Goal: Information Seeking & Learning: Learn about a topic

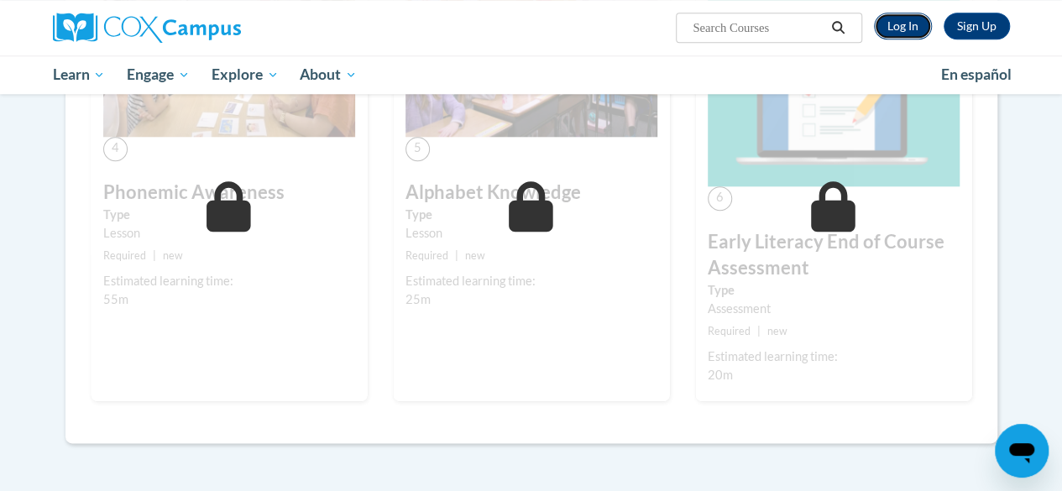
click at [893, 33] on link "Log In" at bounding box center [903, 26] width 58 height 27
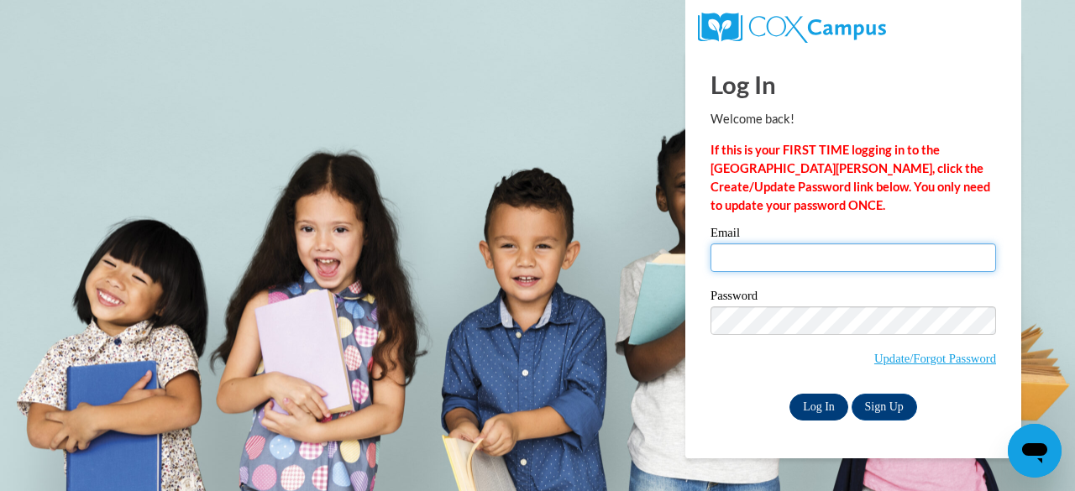
type input "cnewman@kippmetroatlanta.org"
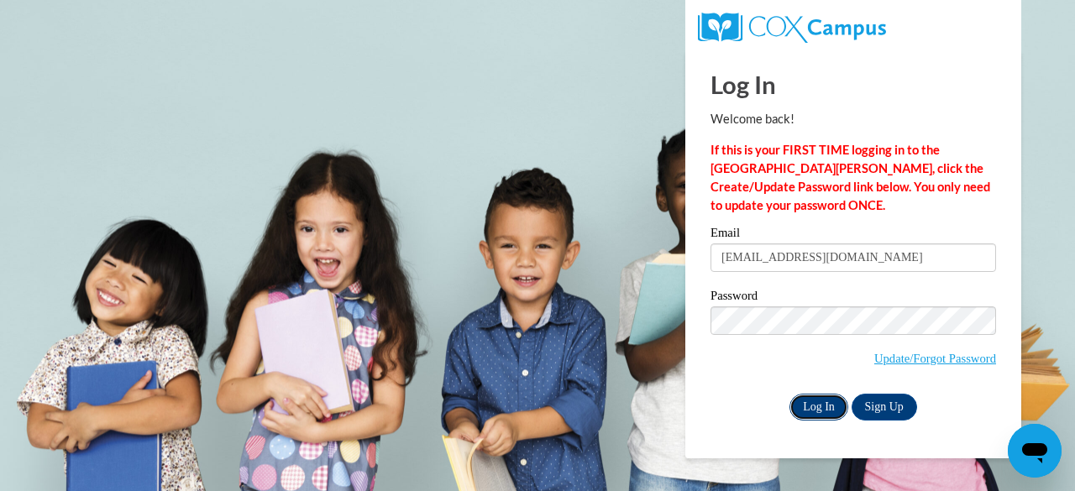
click at [825, 411] on input "Log In" at bounding box center [818, 407] width 59 height 27
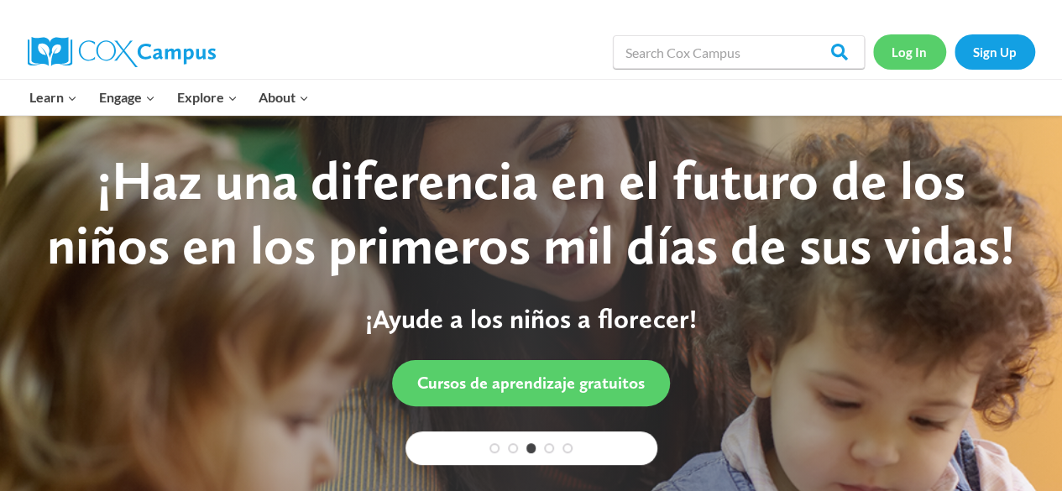
click at [911, 43] on link "Log In" at bounding box center [909, 51] width 73 height 34
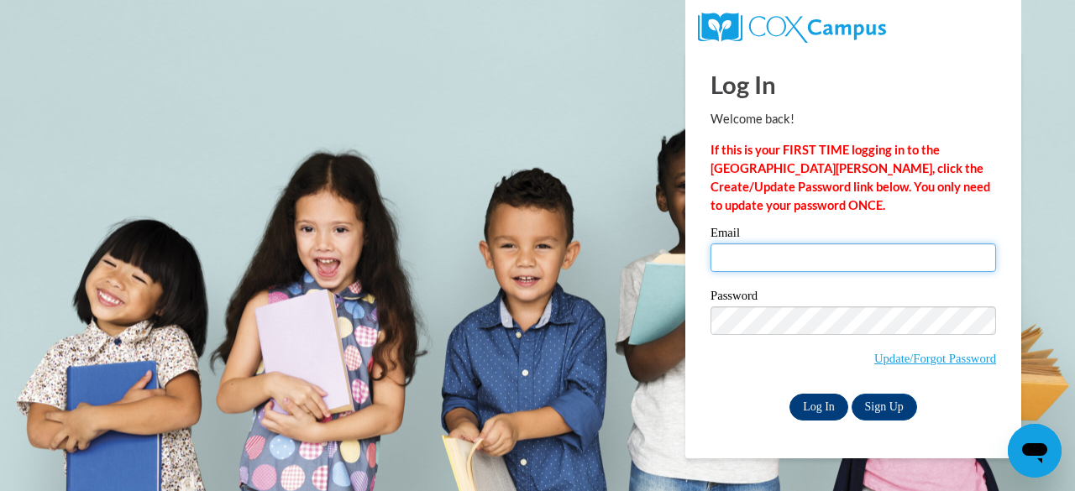
type input "[EMAIL_ADDRESS][DOMAIN_NAME]"
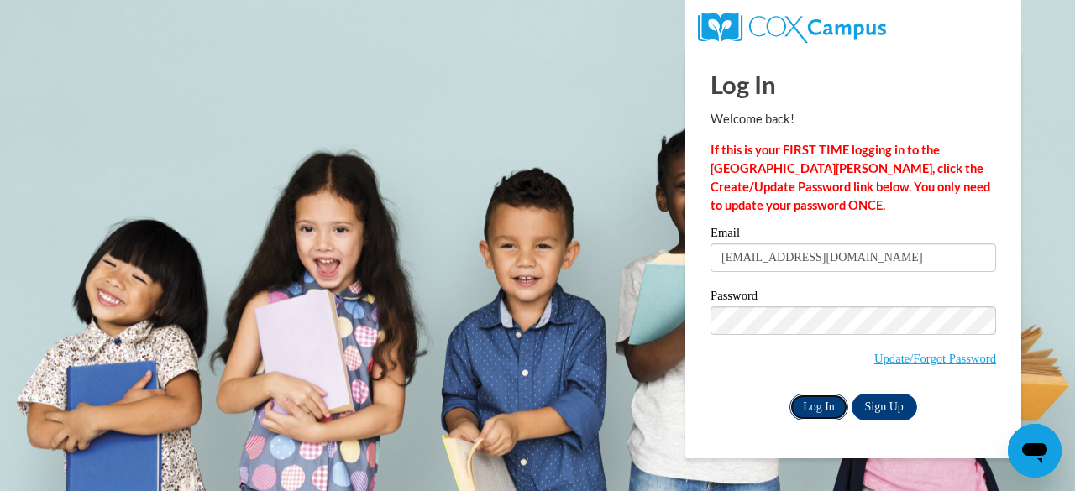
click at [814, 394] on input "Log In" at bounding box center [818, 407] width 59 height 27
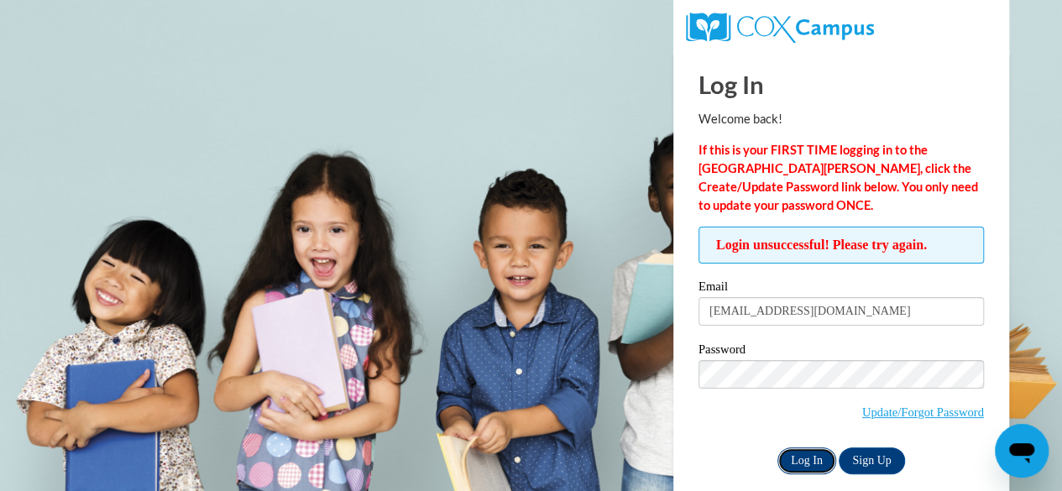
click at [799, 463] on input "Log In" at bounding box center [807, 461] width 59 height 27
click at [658, 416] on body "Log In Welcome back! If this is your FIRST TIME logging in to the [GEOGRAPHIC_D…" at bounding box center [531, 245] width 1062 height 491
click at [808, 461] on input "Log In" at bounding box center [807, 461] width 59 height 27
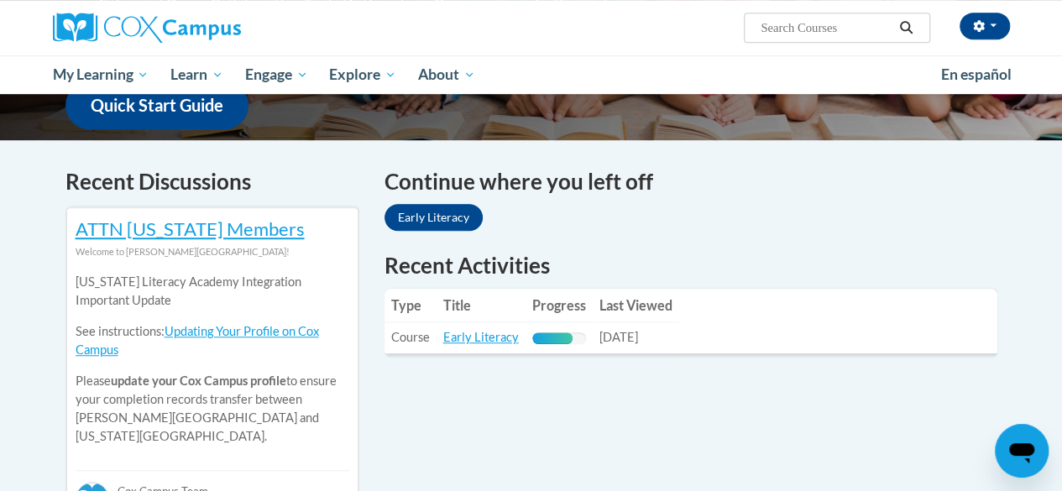
scroll to position [450, 0]
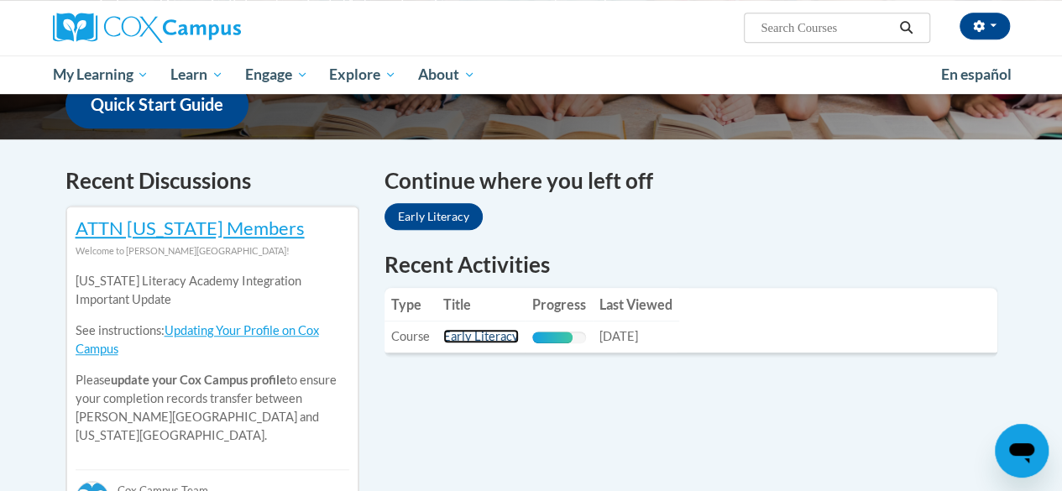
click at [467, 338] on link "Early Literacy" at bounding box center [481, 336] width 76 height 14
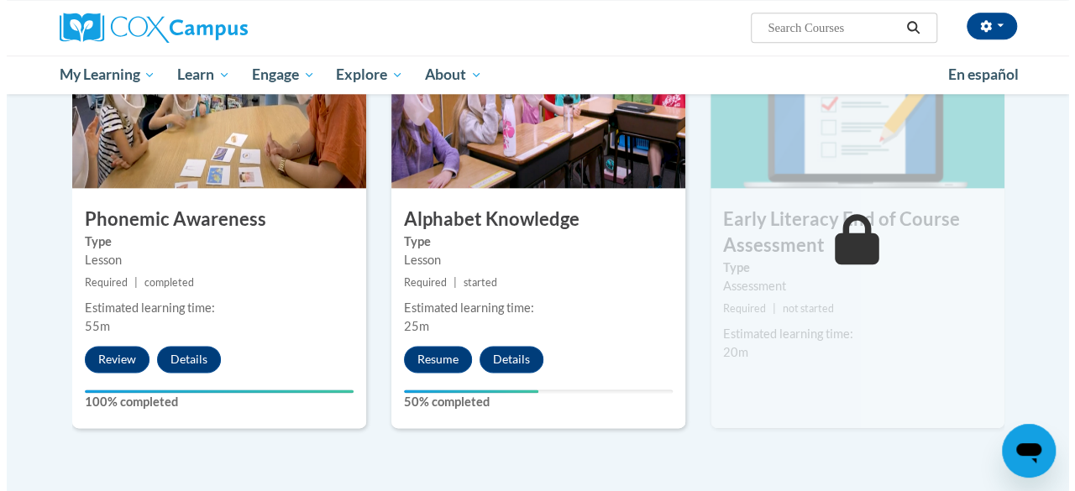
scroll to position [887, 0]
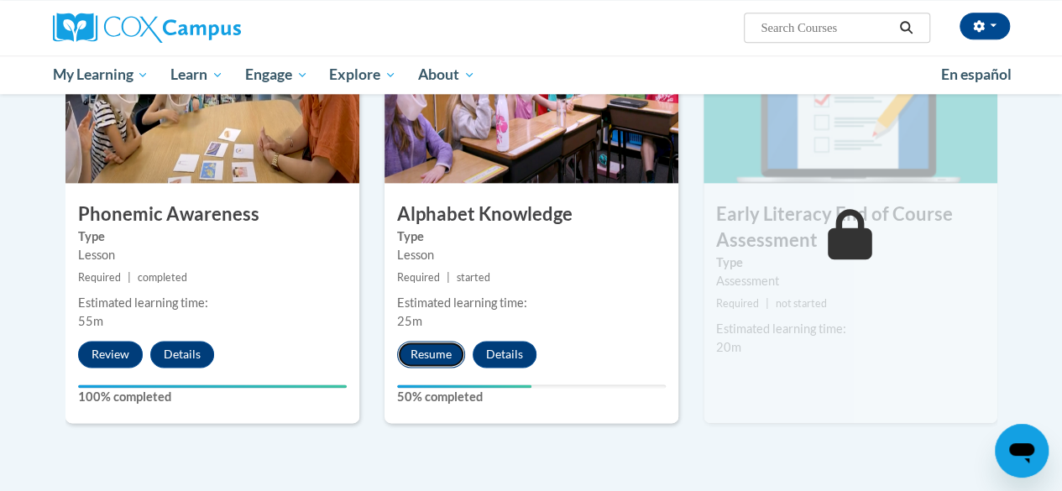
click at [439, 343] on button "Resume" at bounding box center [431, 354] width 68 height 27
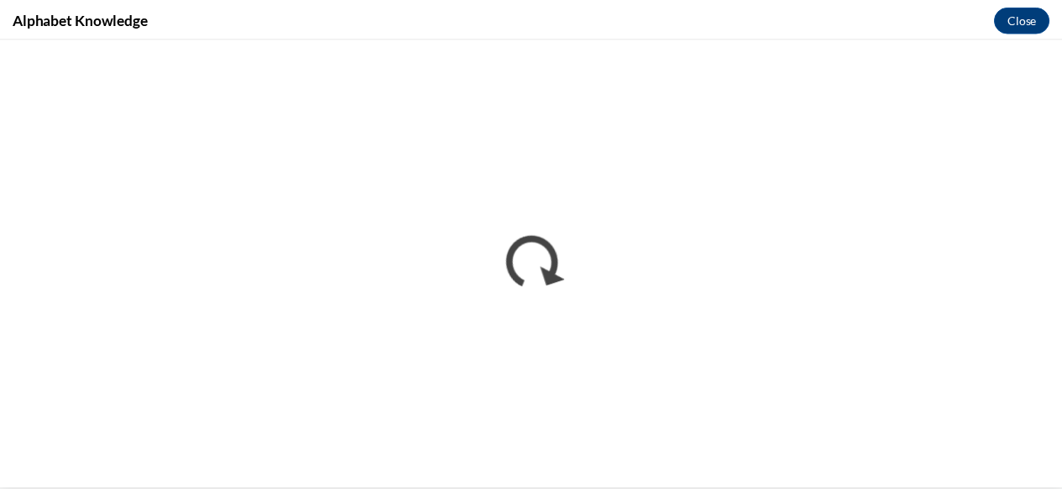
scroll to position [0, 0]
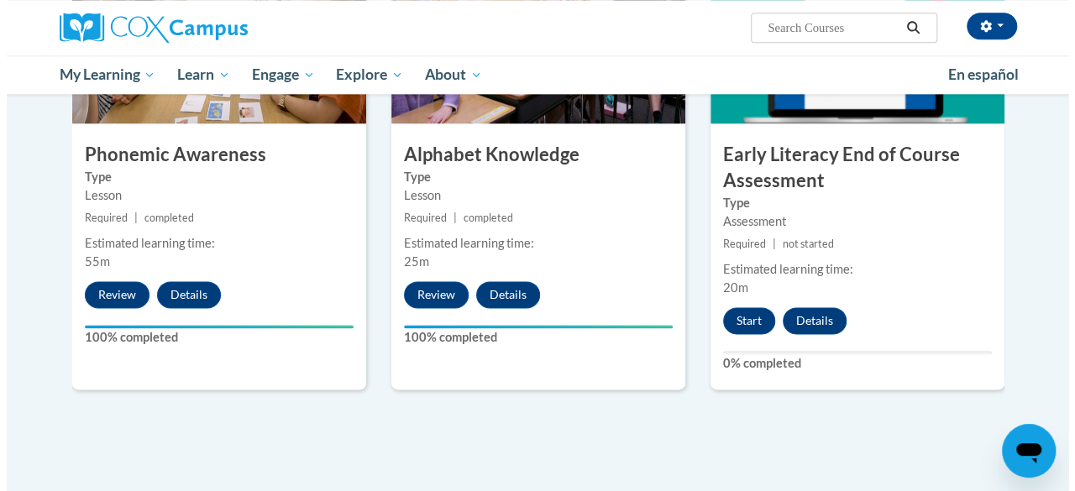
scroll to position [950, 0]
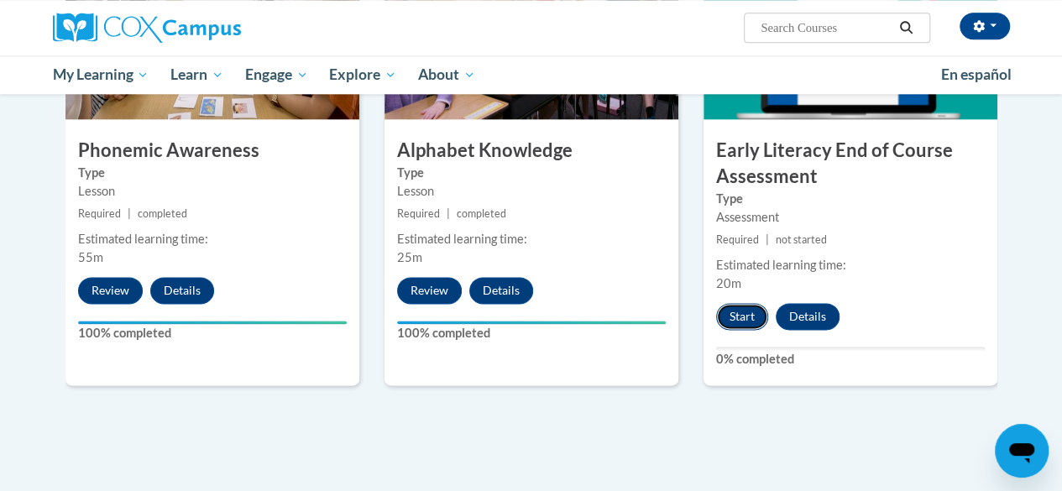
click at [725, 317] on button "Start" at bounding box center [742, 316] width 52 height 27
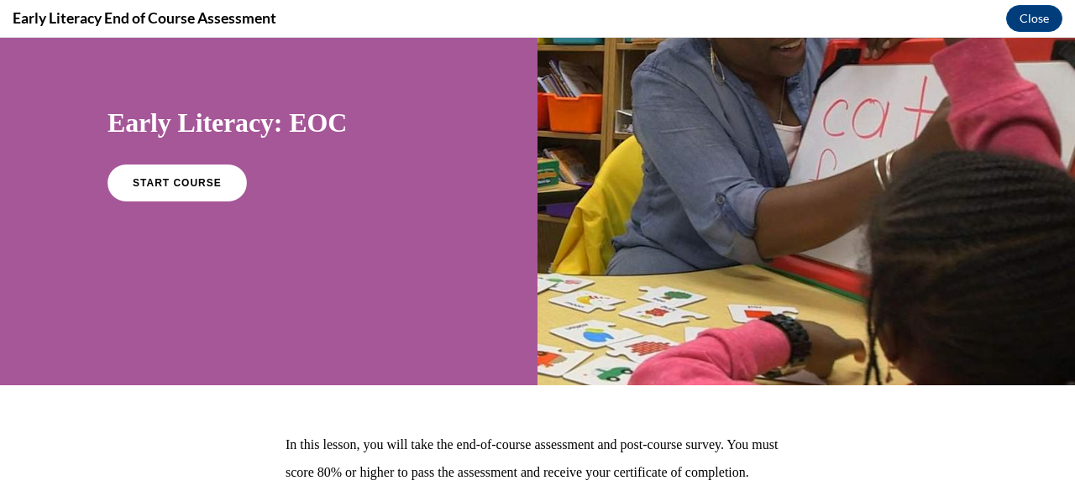
scroll to position [115, 0]
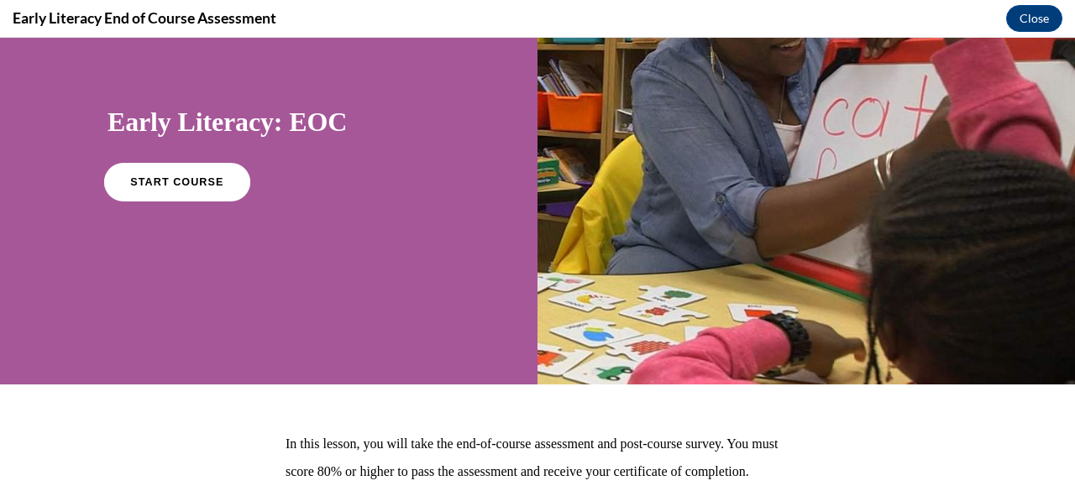
click at [168, 176] on span "START COURSE" at bounding box center [176, 182] width 93 height 13
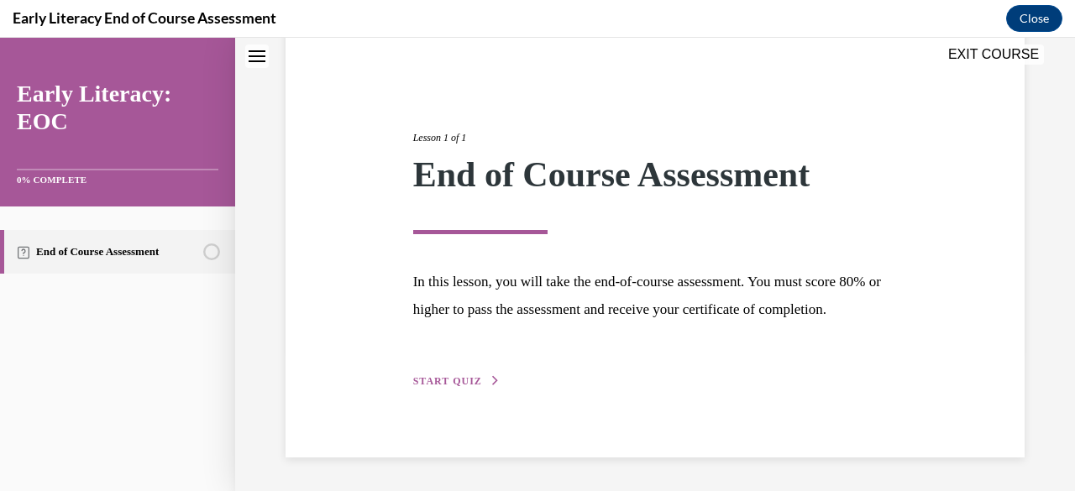
scroll to position [168, 0]
click at [470, 382] on span "START QUIZ" at bounding box center [447, 381] width 69 height 12
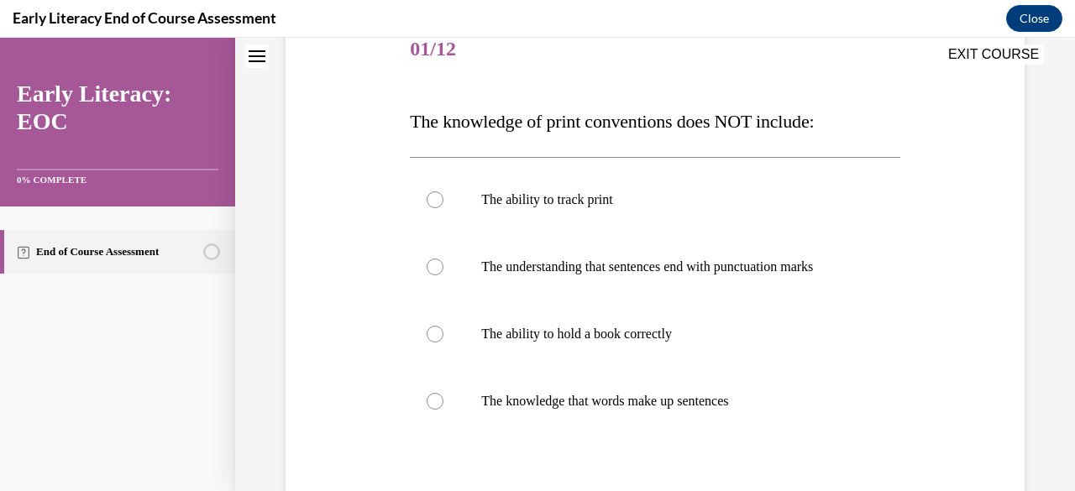
scroll to position [217, 0]
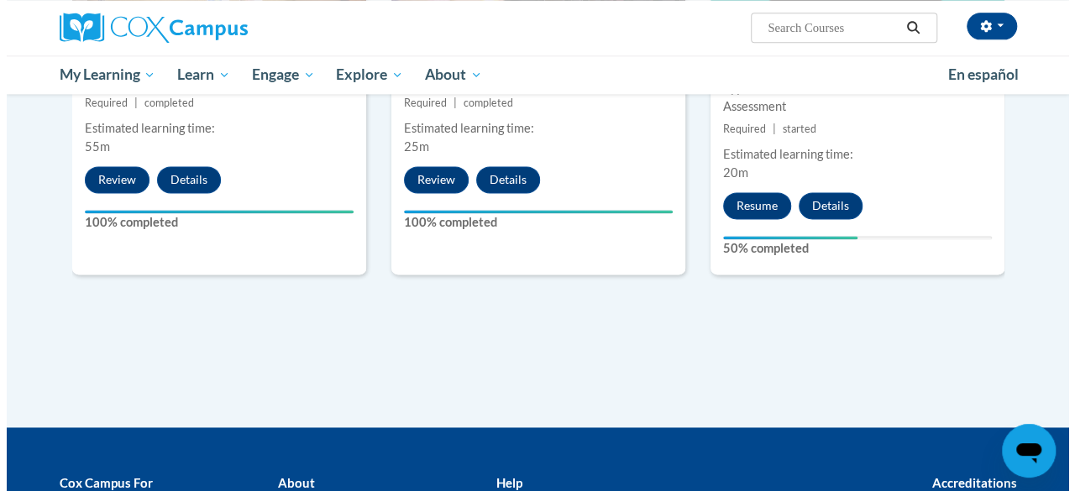
scroll to position [927, 0]
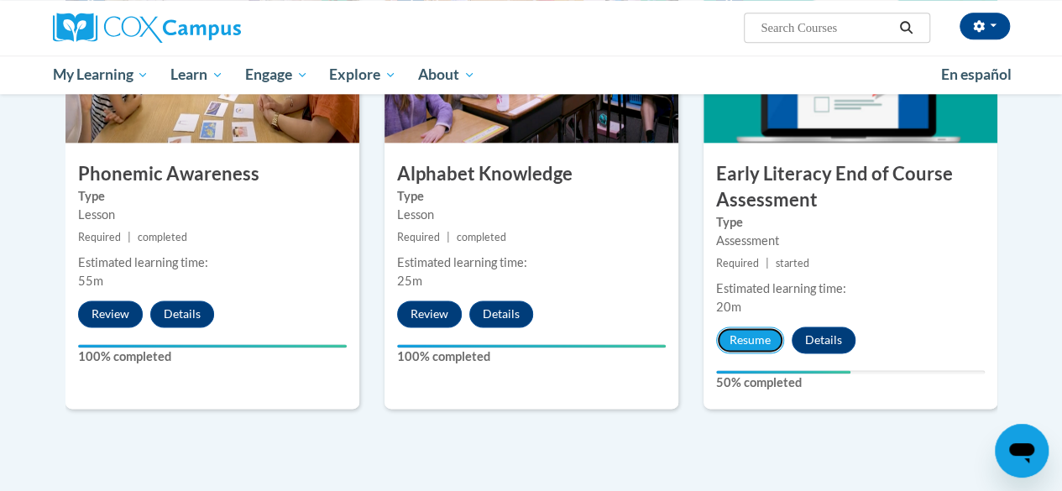
click at [738, 332] on button "Resume" at bounding box center [750, 340] width 68 height 27
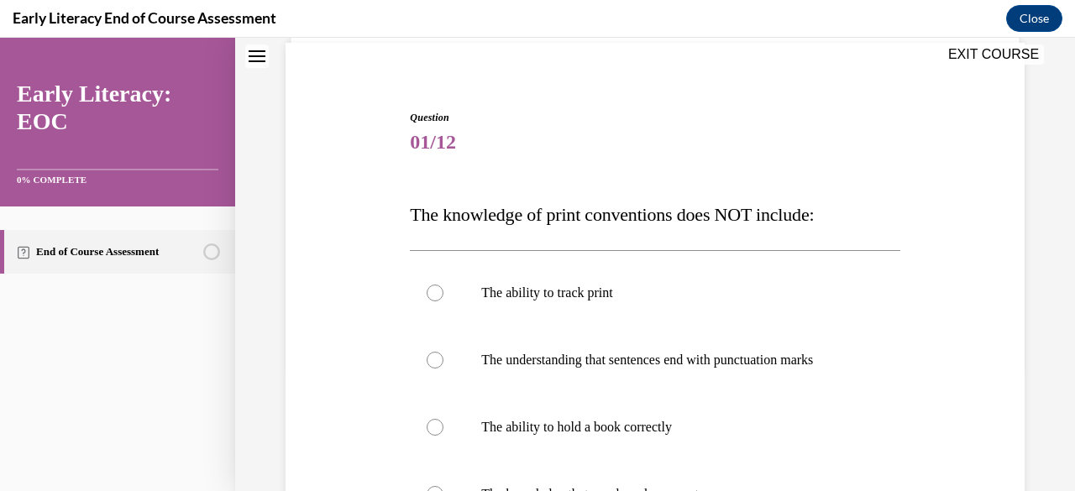
scroll to position [124, 0]
click at [652, 217] on span "The knowledge of print conventions does NOT include:" at bounding box center [612, 213] width 404 height 21
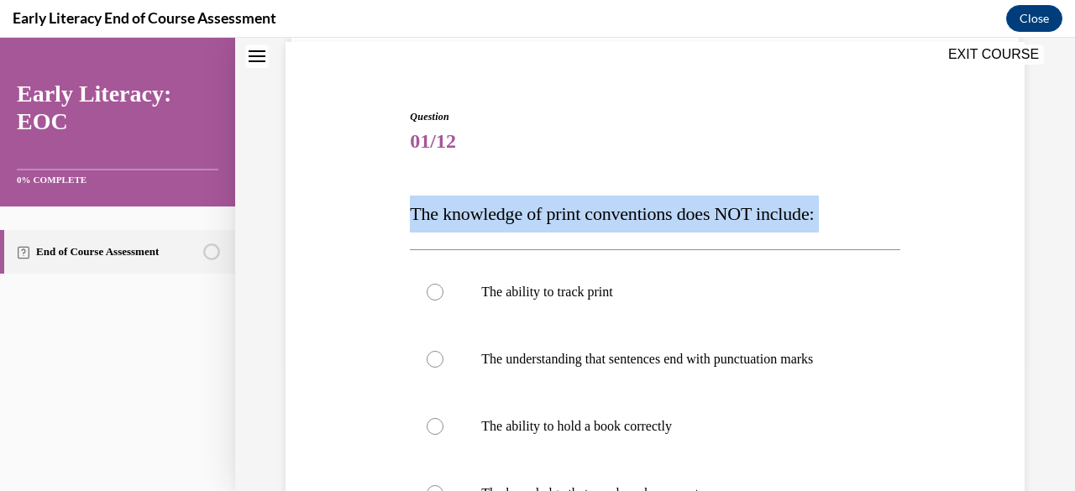
click at [652, 217] on span "The knowledge of print conventions does NOT include:" at bounding box center [612, 213] width 404 height 21
copy div "The knowledge of print conventions does NOT include:"
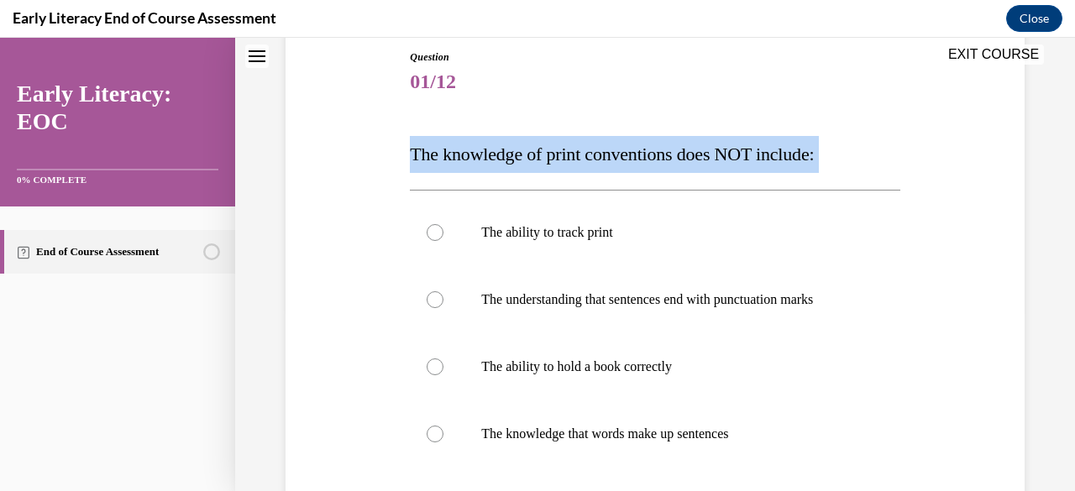
scroll to position [185, 0]
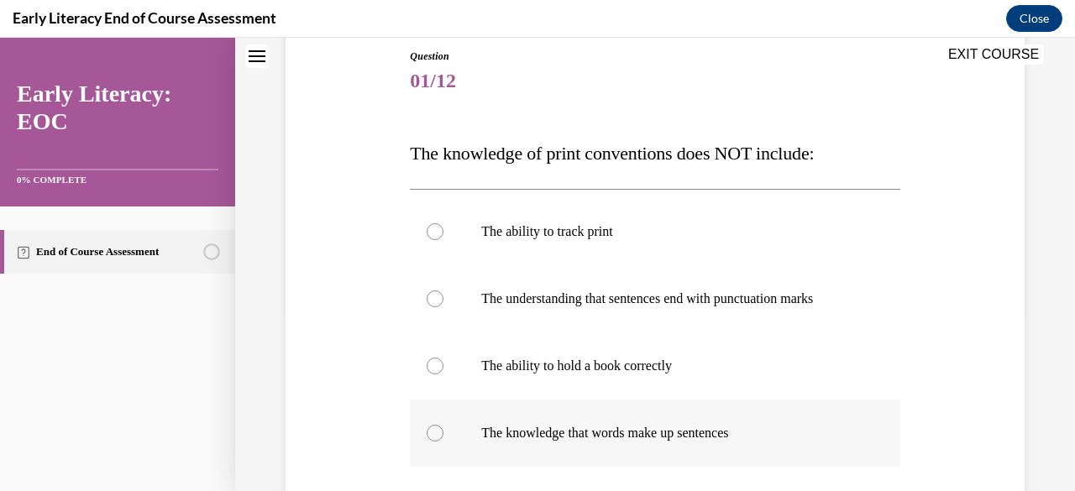
click at [427, 432] on div at bounding box center [435, 433] width 17 height 17
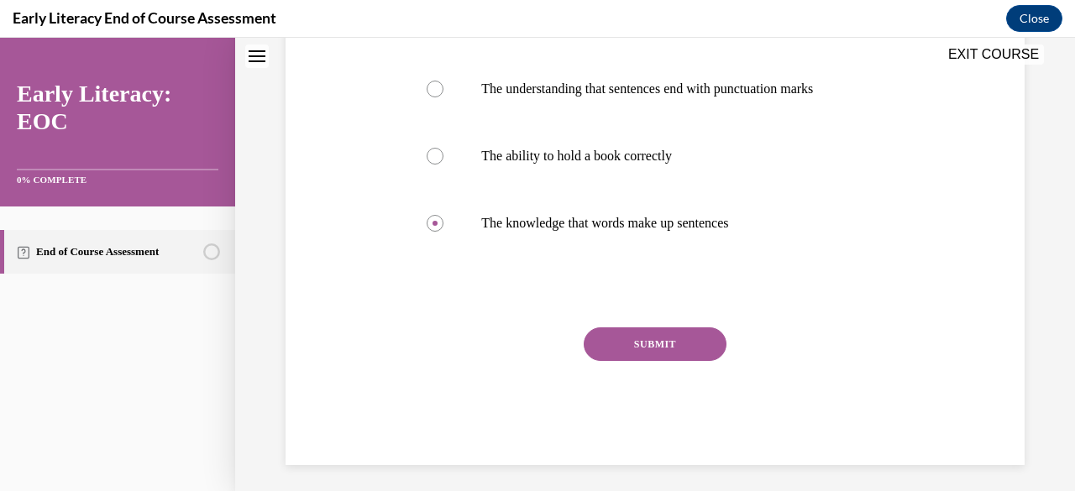
scroll to position [401, 0]
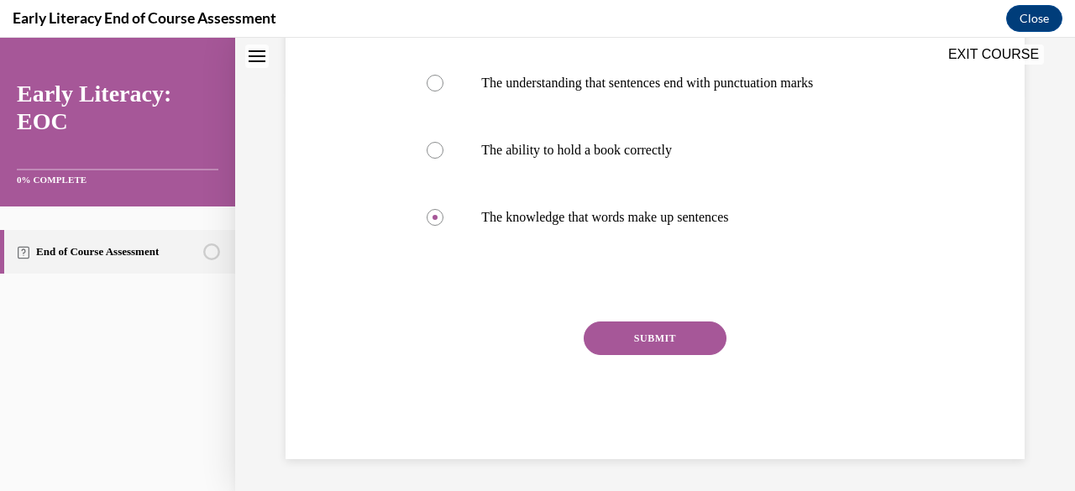
click at [610, 329] on button "SUBMIT" at bounding box center [655, 339] width 143 height 34
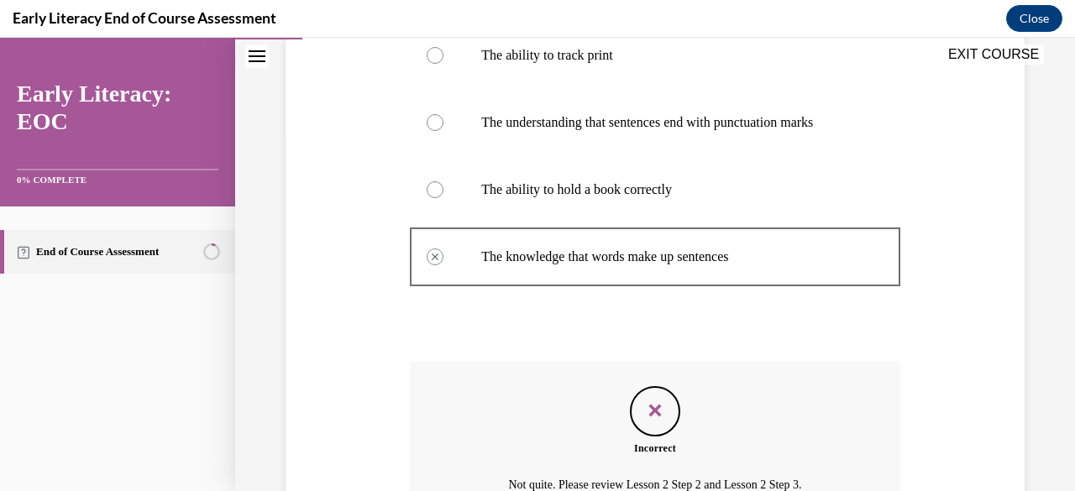
scroll to position [537, 0]
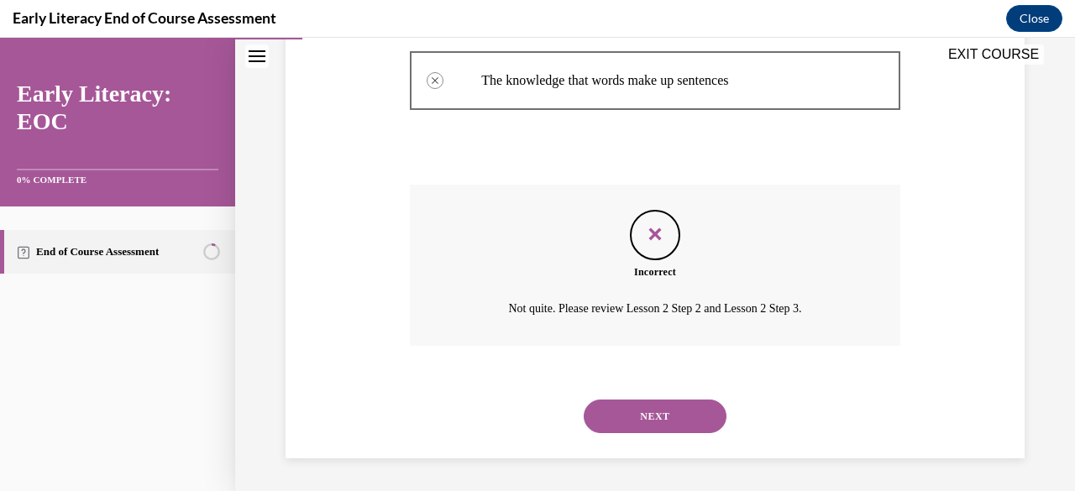
click at [630, 411] on button "NEXT" at bounding box center [655, 417] width 143 height 34
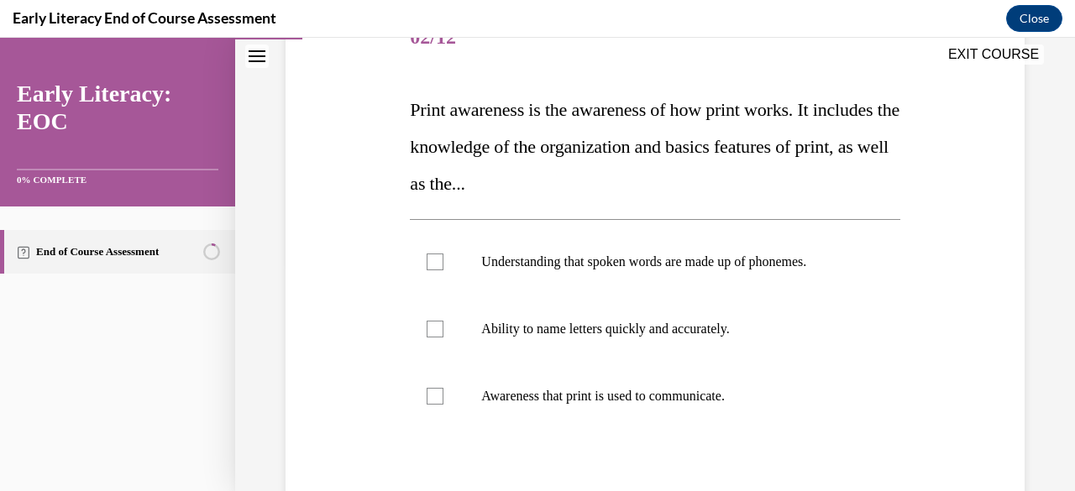
scroll to position [246, 0]
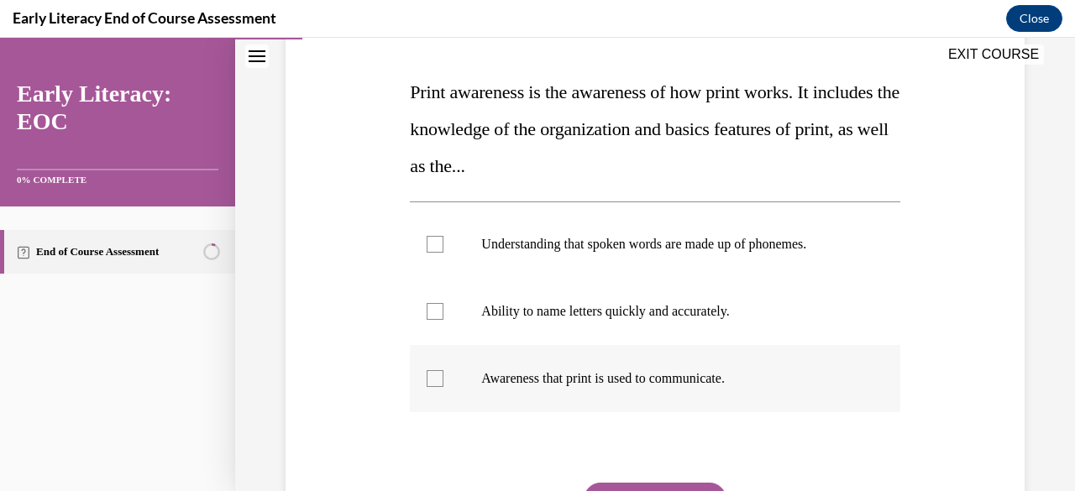
click at [437, 375] on div at bounding box center [435, 378] width 17 height 17
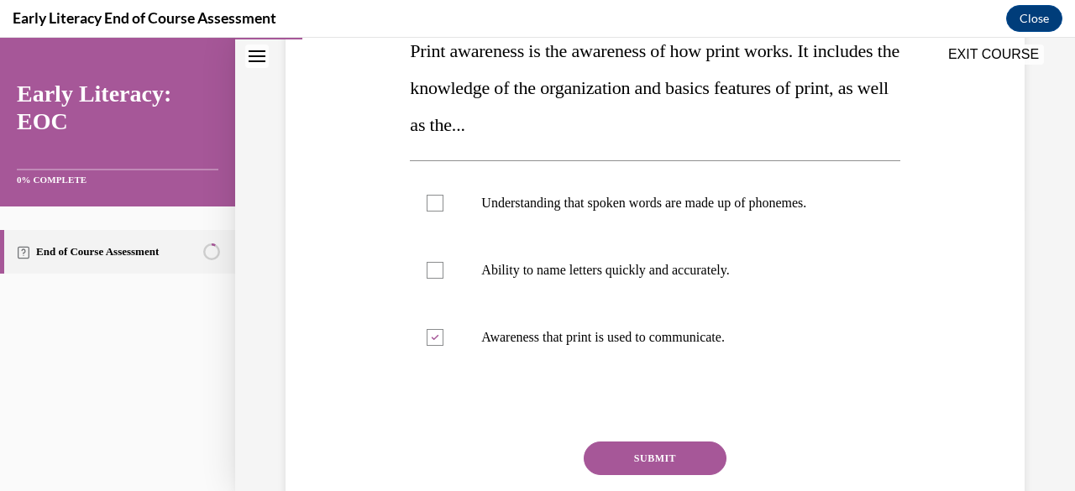
scroll to position [288, 0]
click at [596, 463] on button "SUBMIT" at bounding box center [655, 458] width 143 height 34
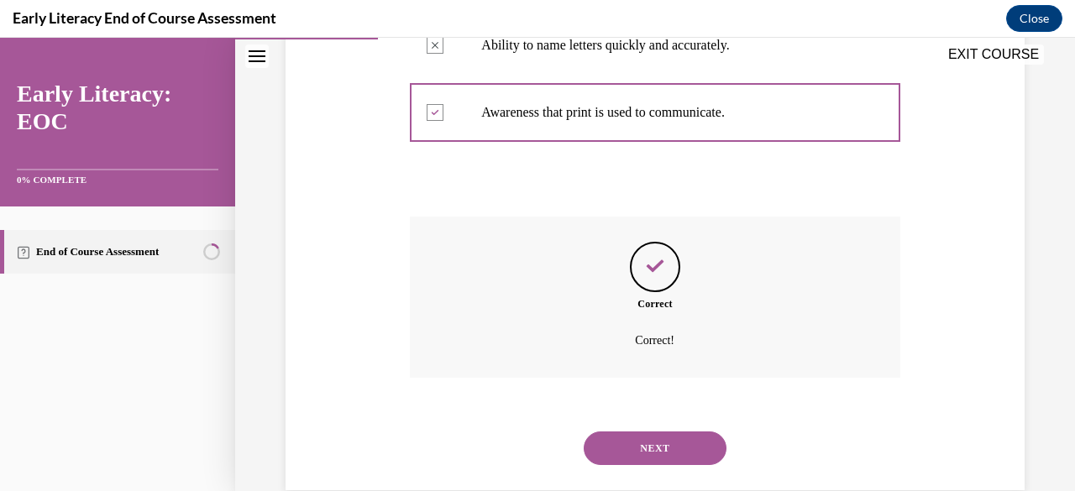
scroll to position [544, 0]
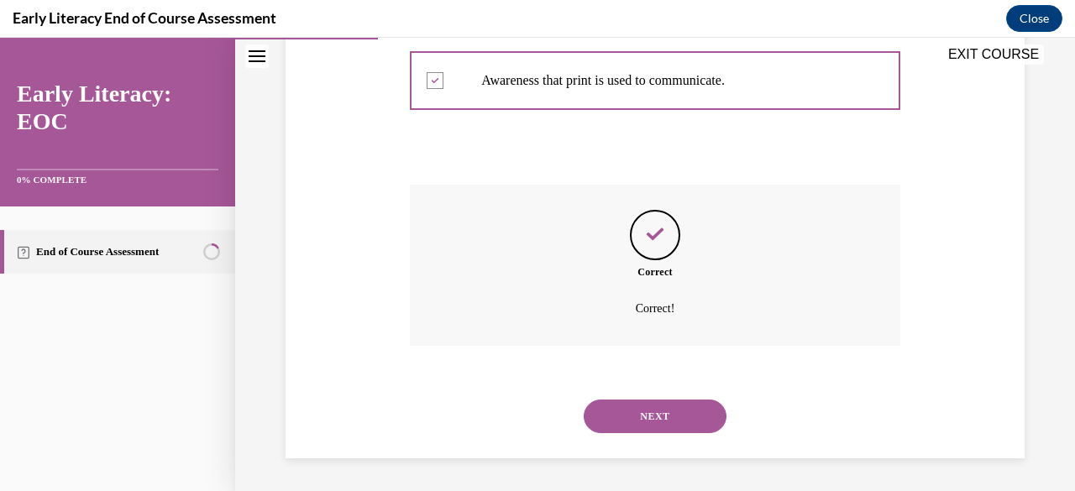
click at [591, 423] on button "NEXT" at bounding box center [655, 417] width 143 height 34
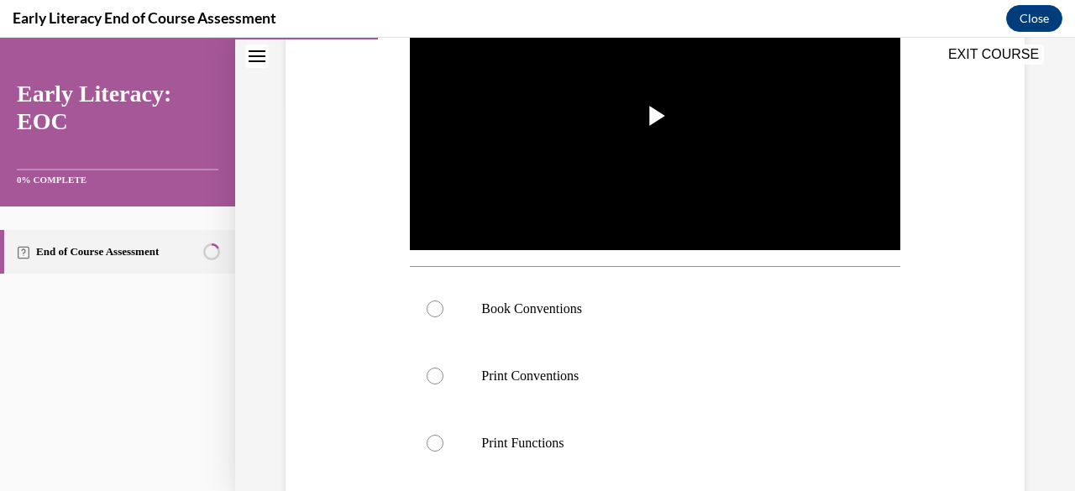
scroll to position [396, 0]
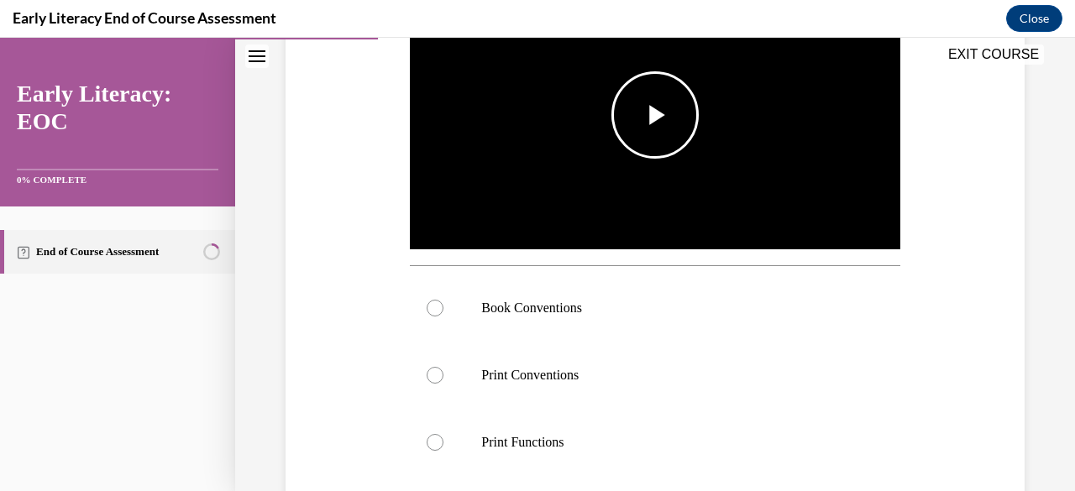
click at [655, 115] on span "Video player" at bounding box center [655, 115] width 0 height 0
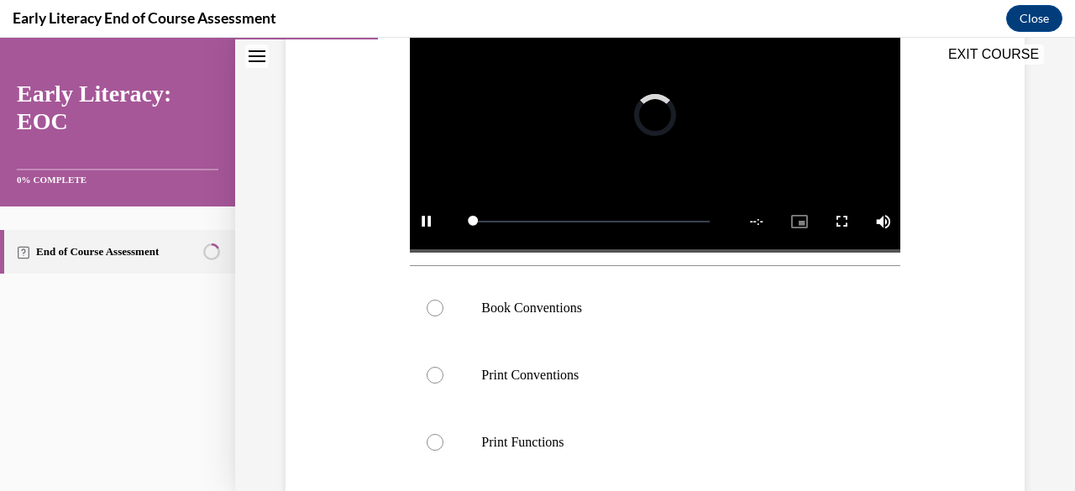
scroll to position [336, 0]
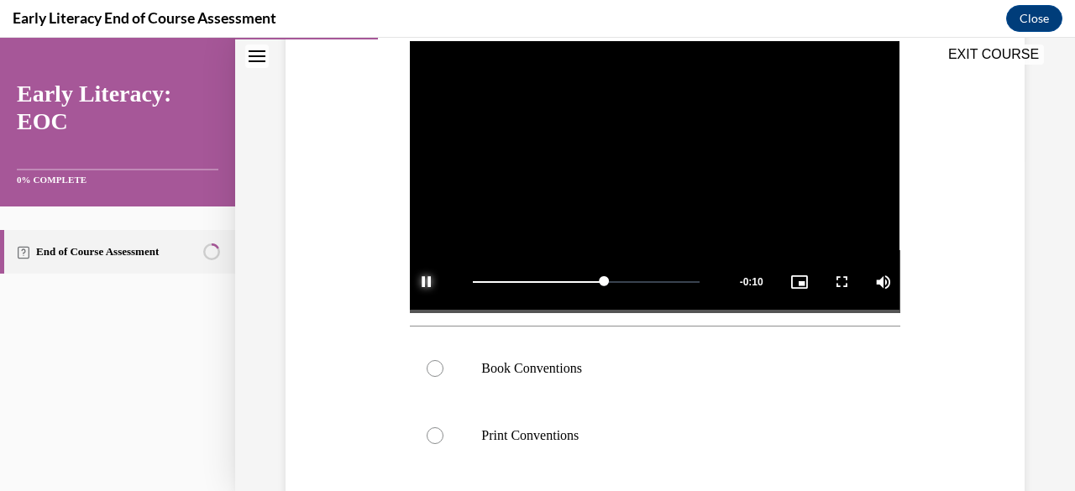
click at [422, 282] on span "Video player" at bounding box center [427, 282] width 34 height 0
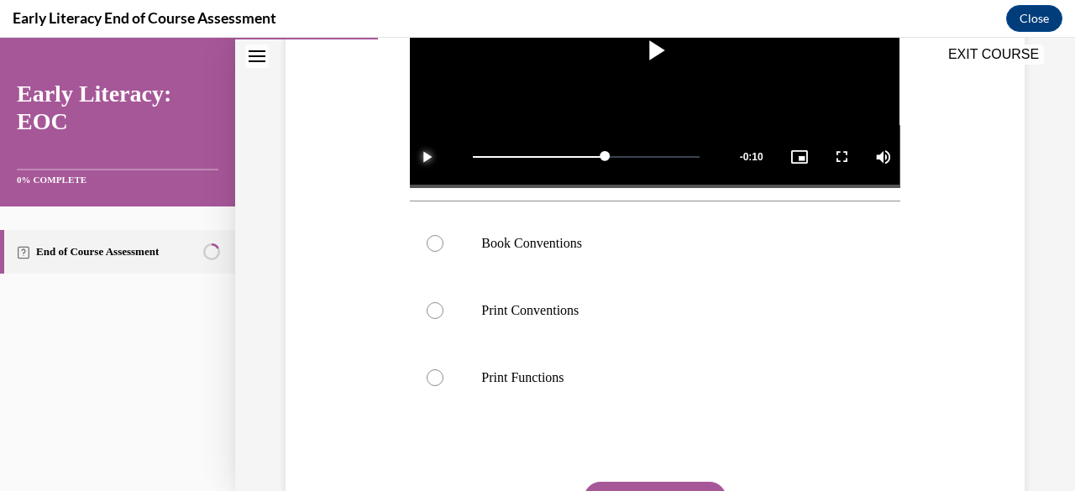
scroll to position [465, 0]
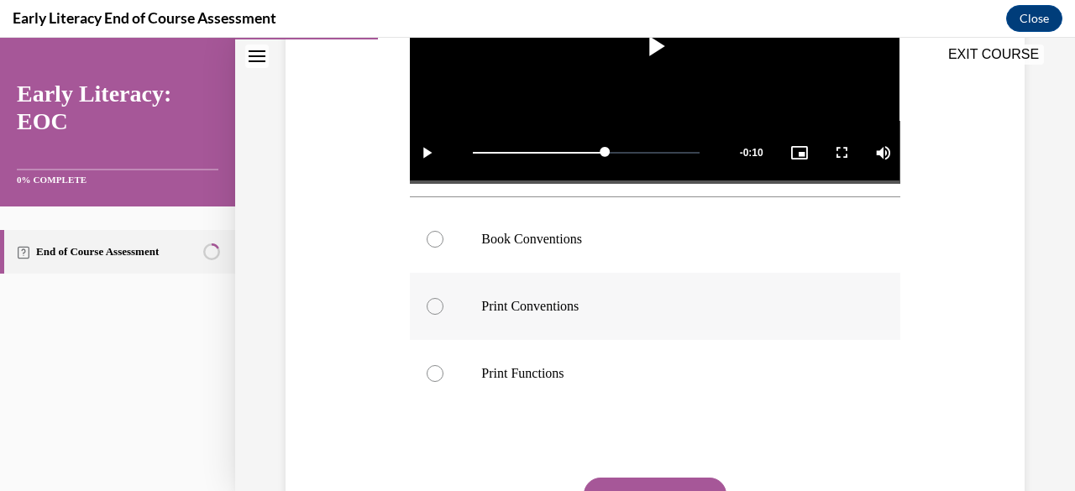
click at [502, 307] on p "Print Conventions" at bounding box center [669, 306] width 376 height 17
click at [635, 483] on button "SUBMIT" at bounding box center [655, 495] width 143 height 34
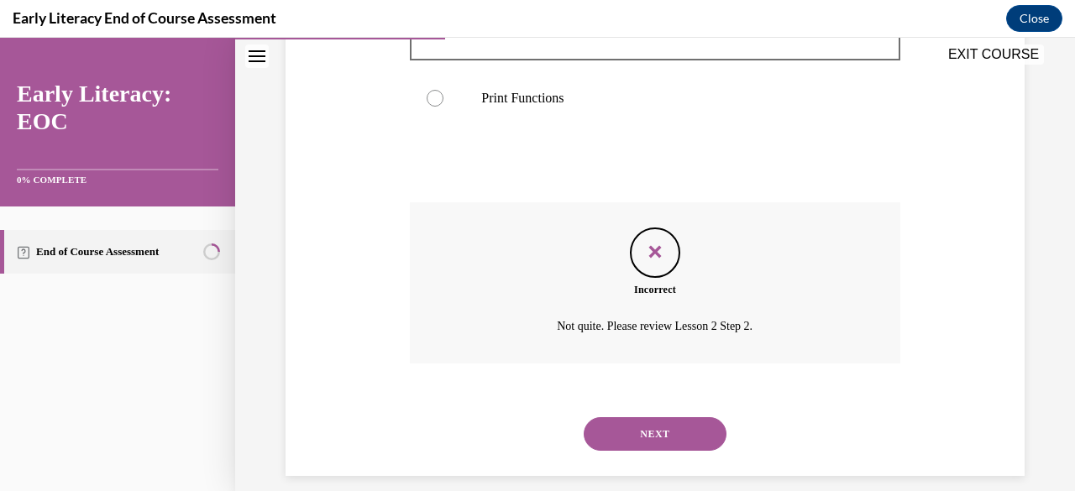
scroll to position [753, 0]
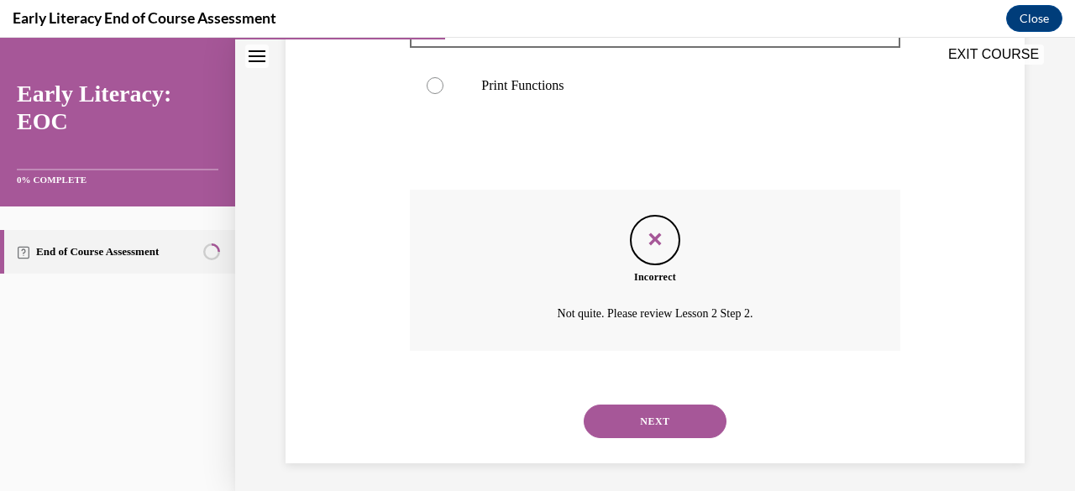
click at [608, 414] on button "NEXT" at bounding box center [655, 422] width 143 height 34
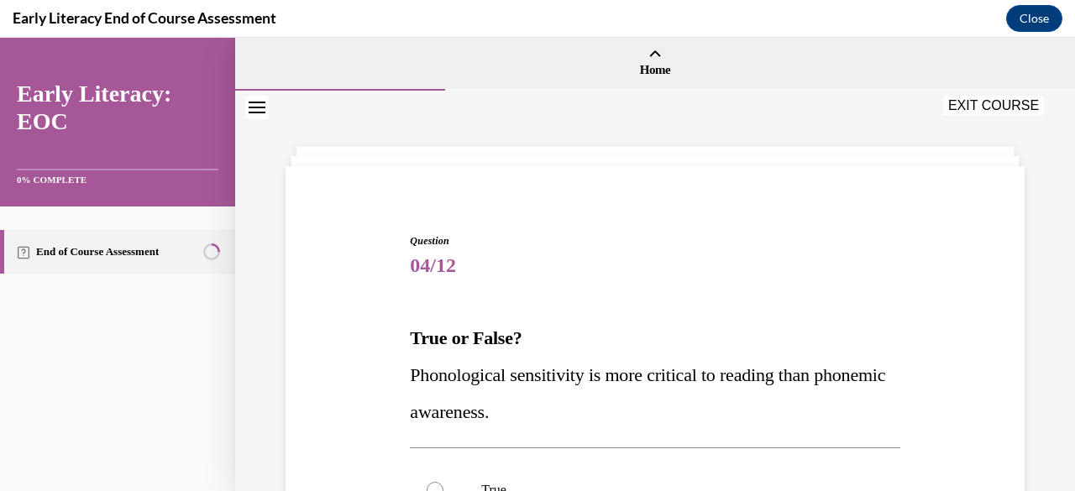
click at [257, 110] on icon "Close navigation menu" at bounding box center [257, 108] width 17 height 12
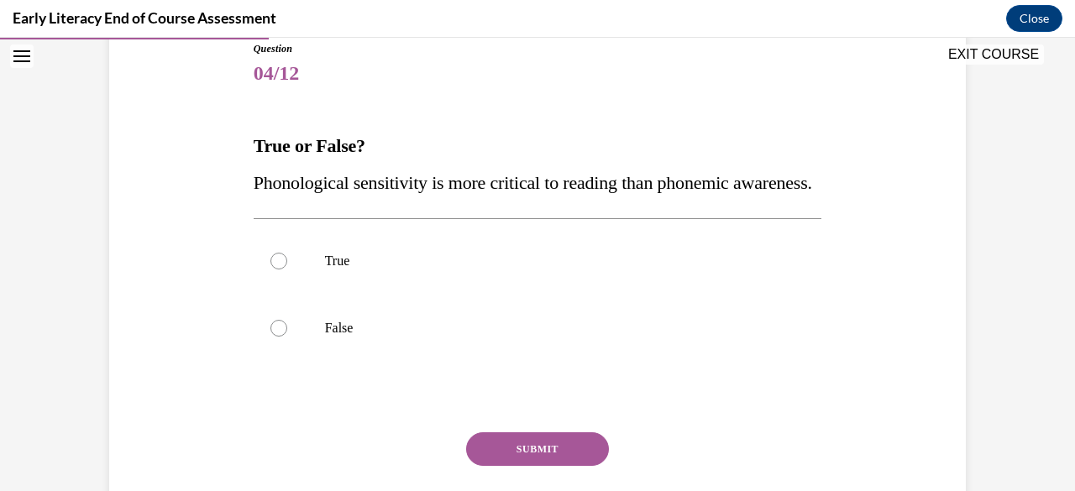
scroll to position [193, 0]
click at [308, 191] on span "Phonological sensitivity is more critical to reading than phonemic awareness." at bounding box center [533, 181] width 558 height 21
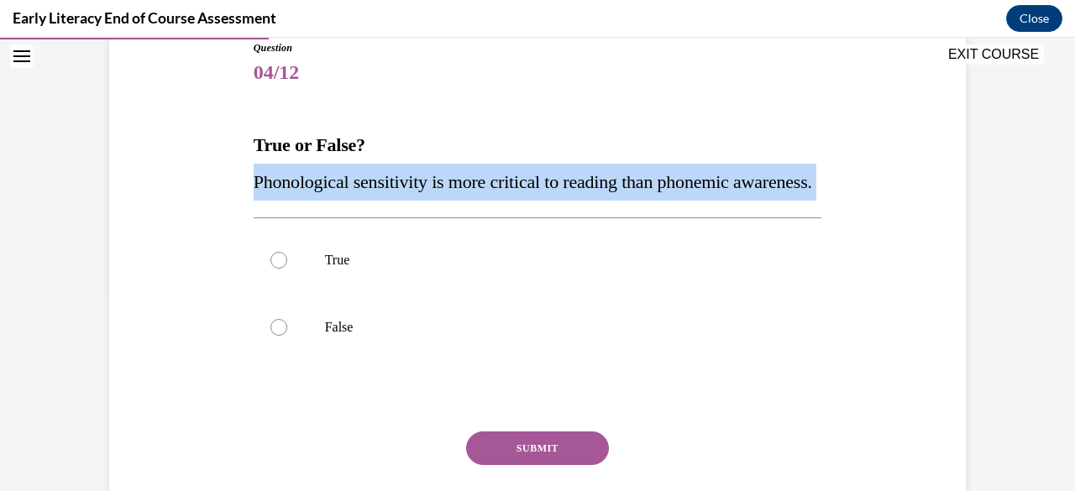
click at [308, 191] on span "Phonological sensitivity is more critical to reading than phonemic awareness." at bounding box center [533, 181] width 558 height 21
copy div "Phonological sensitivity is more critical to reading than phonemic awareness."
click at [188, 196] on div "Question 04/12 True or False? Phonological sensitivity is more critical to read…" at bounding box center [537, 279] width 865 height 579
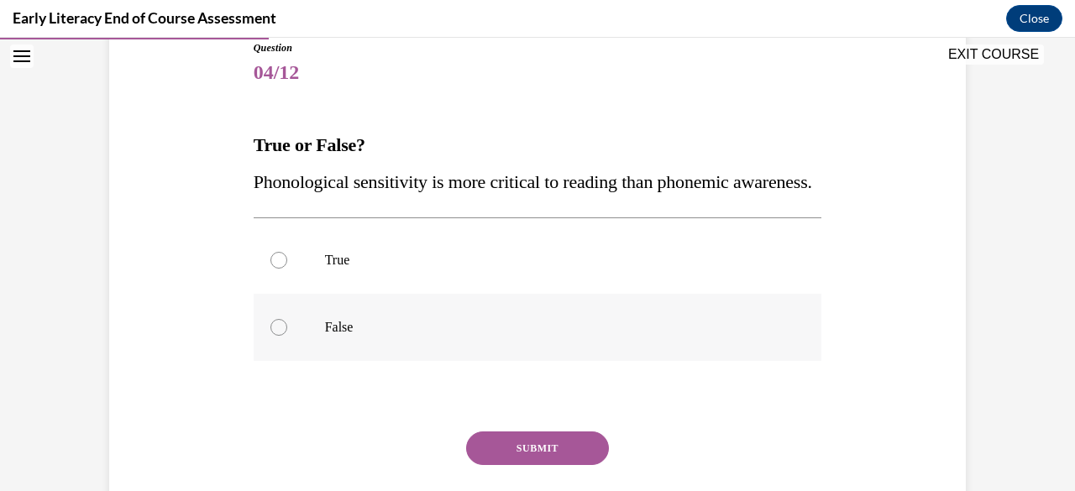
click at [267, 361] on div at bounding box center [538, 327] width 568 height 67
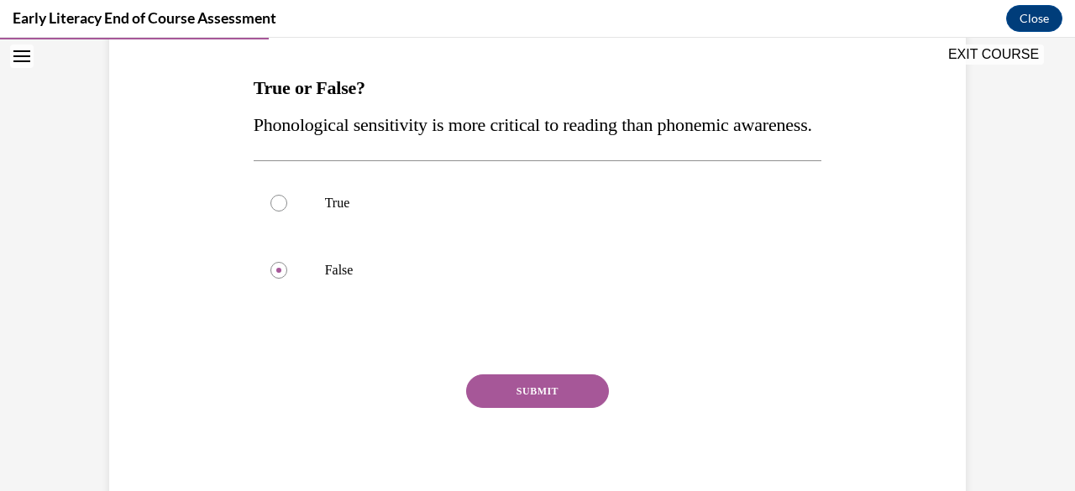
click at [472, 408] on button "SUBMIT" at bounding box center [537, 391] width 143 height 34
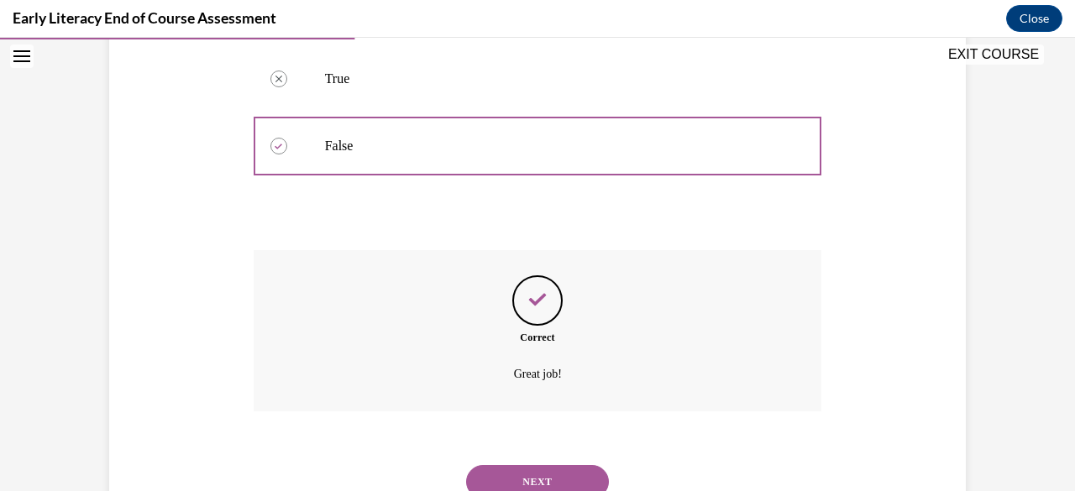
scroll to position [477, 0]
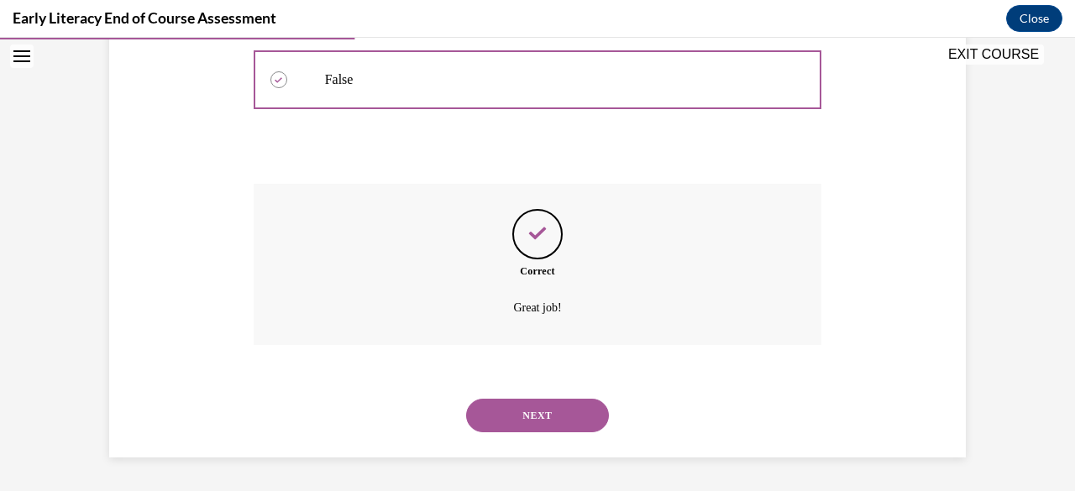
click at [472, 425] on button "NEXT" at bounding box center [537, 416] width 143 height 34
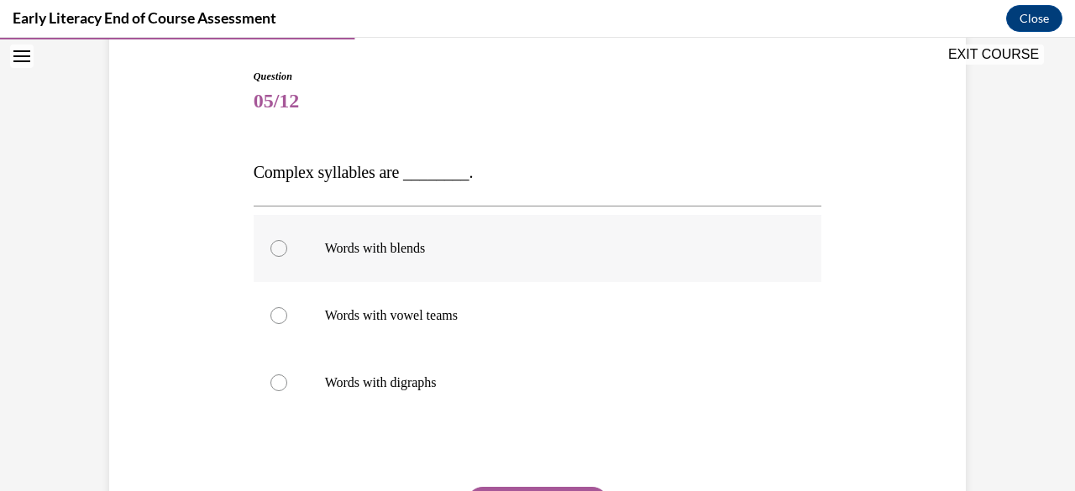
scroll to position [260, 0]
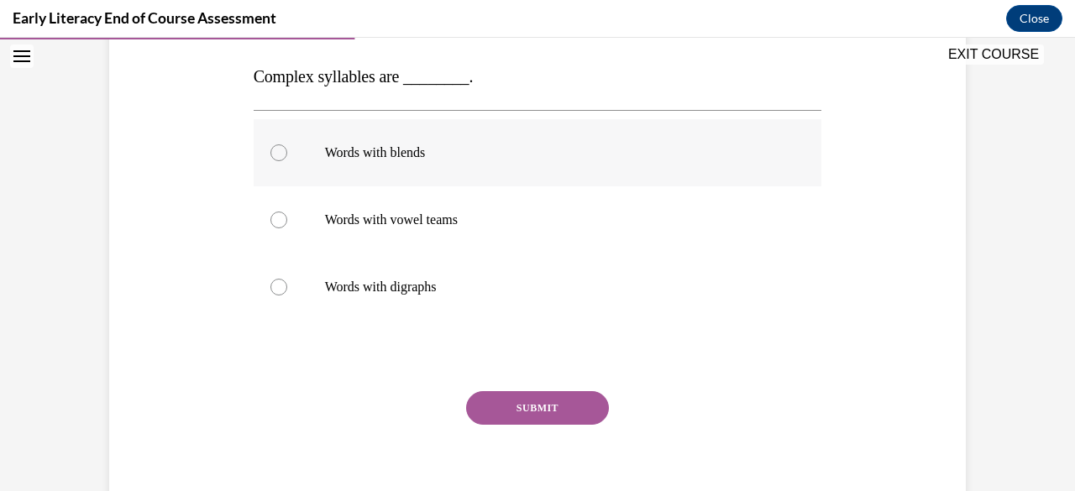
click at [304, 163] on div at bounding box center [538, 152] width 568 height 67
click at [545, 412] on button "SUBMIT" at bounding box center [537, 408] width 143 height 34
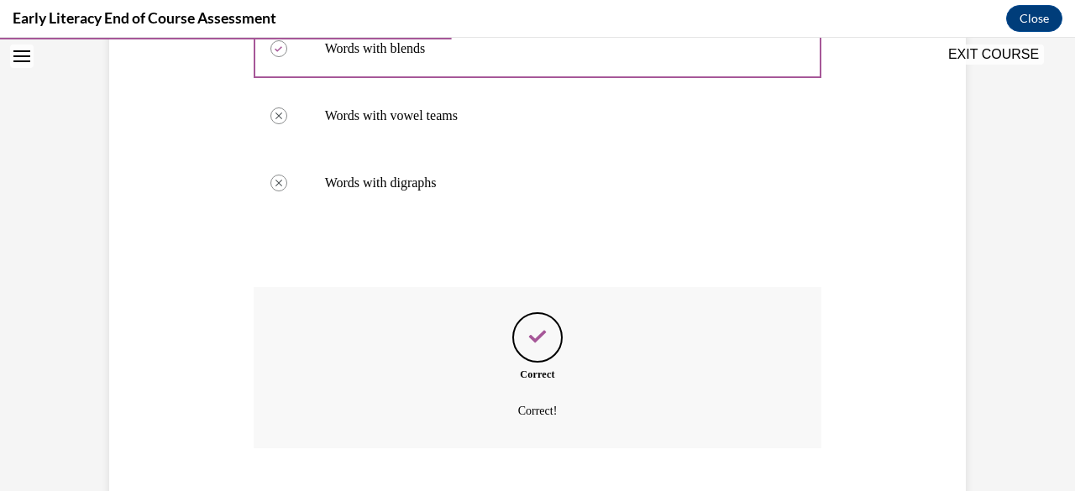
scroll to position [467, 0]
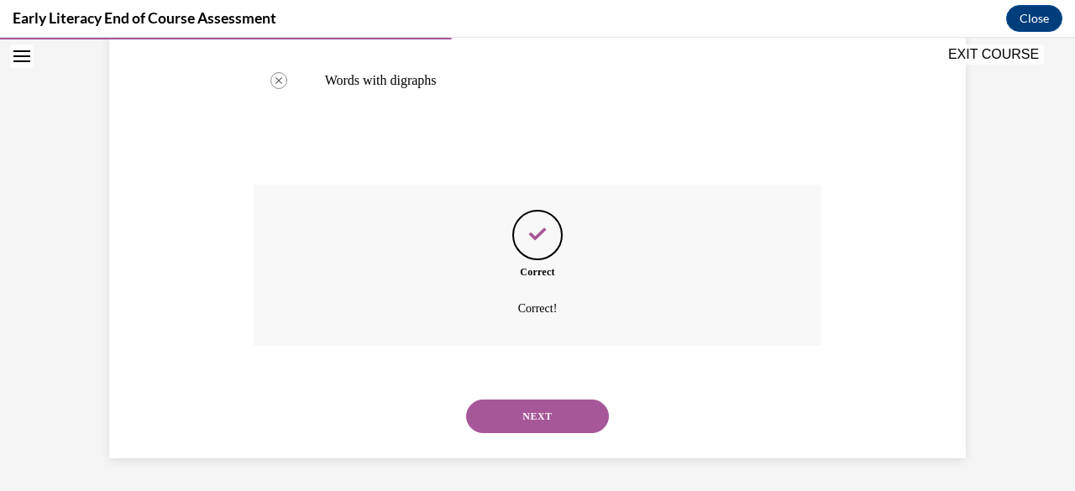
click at [545, 412] on button "NEXT" at bounding box center [537, 417] width 143 height 34
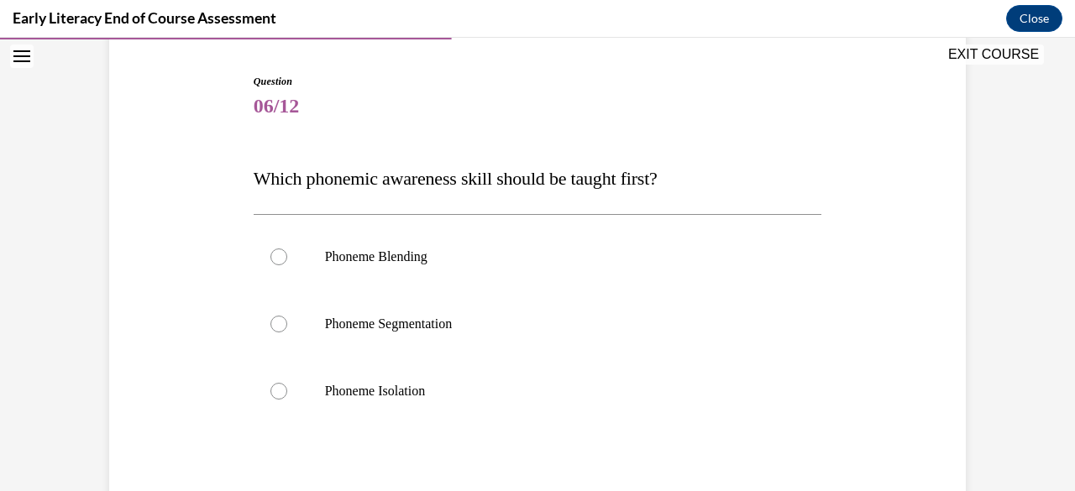
scroll to position [193, 0]
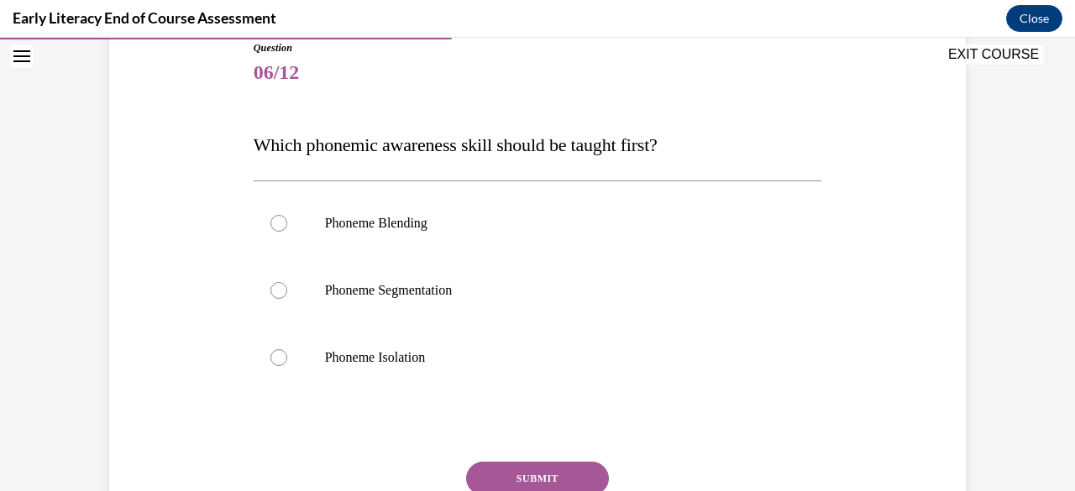
click at [500, 147] on span "Which phonemic awareness skill should be taught first?" at bounding box center [456, 144] width 404 height 21
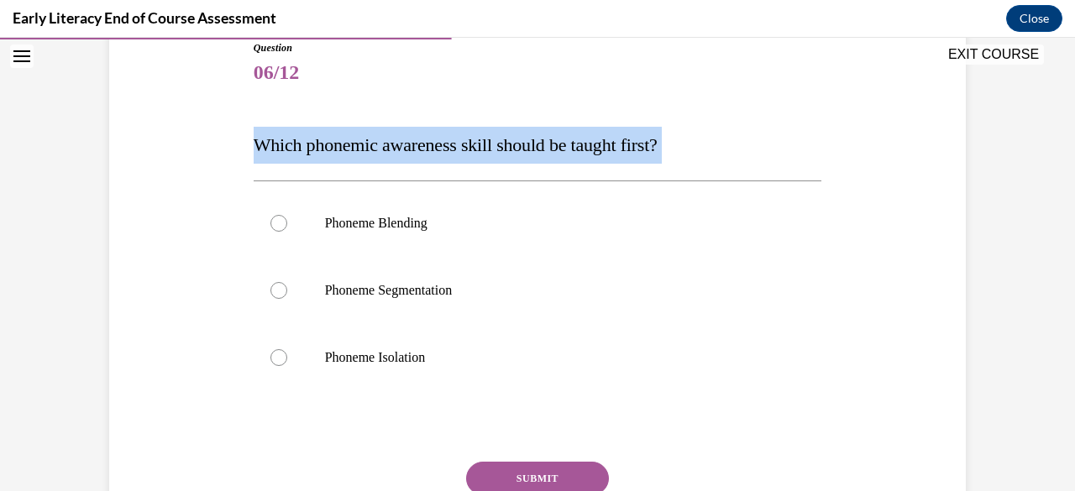
click at [500, 147] on span "Which phonemic awareness skill should be taught first?" at bounding box center [456, 144] width 404 height 21
copy div "Which phonemic awareness skill should be taught first?"
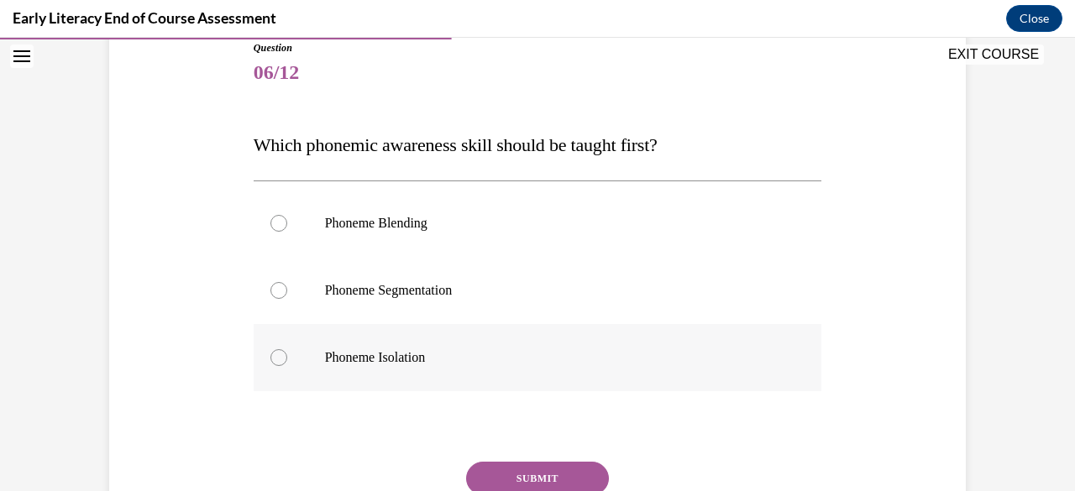
click at [332, 368] on div at bounding box center [538, 357] width 568 height 67
click at [500, 469] on button "SUBMIT" at bounding box center [537, 479] width 143 height 34
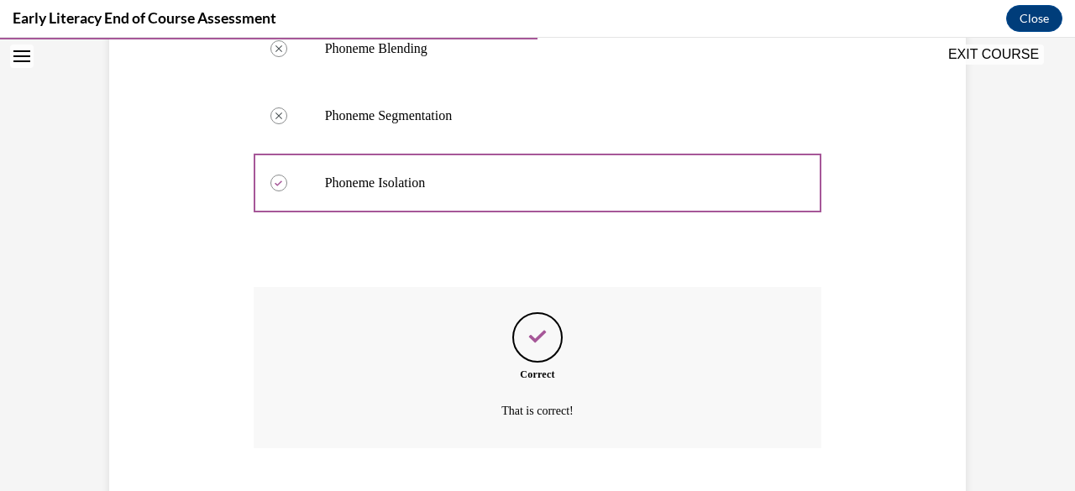
scroll to position [470, 0]
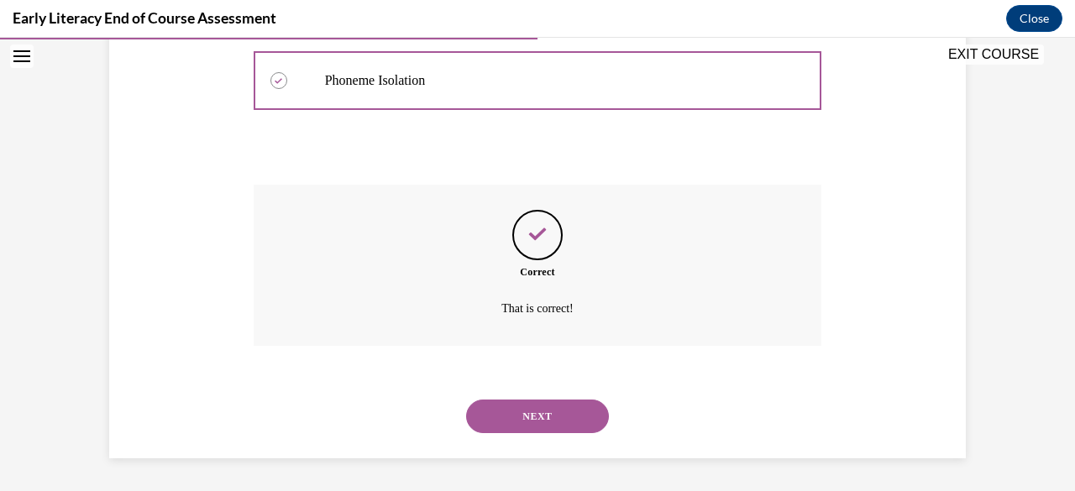
click at [474, 409] on button "NEXT" at bounding box center [537, 417] width 143 height 34
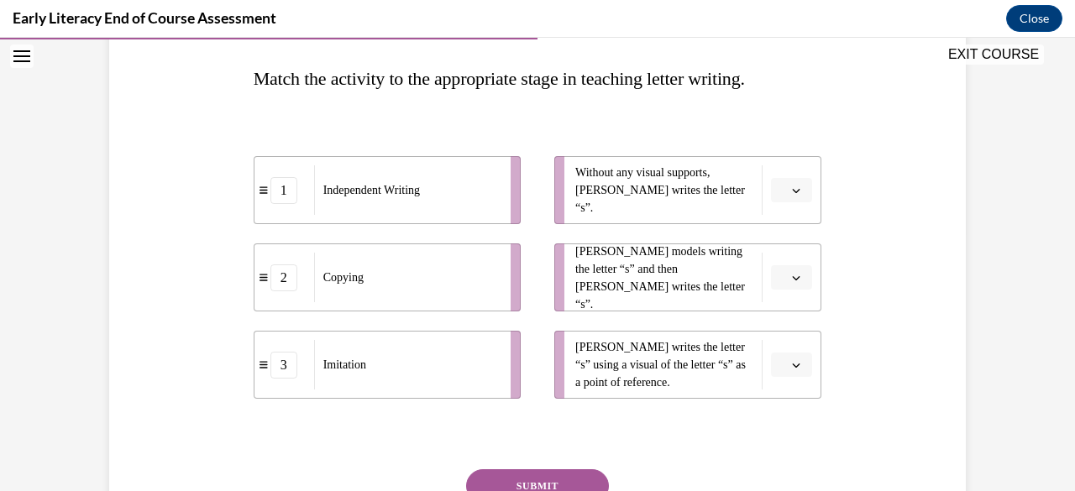
scroll to position [260, 0]
click at [787, 370] on button "button" at bounding box center [791, 364] width 41 height 25
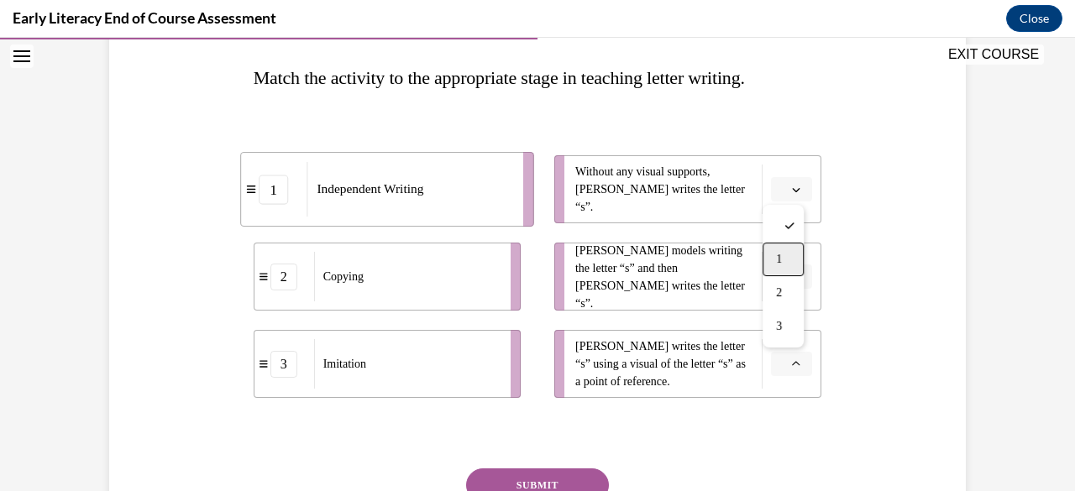
click at [770, 258] on div "1" at bounding box center [782, 260] width 41 height 34
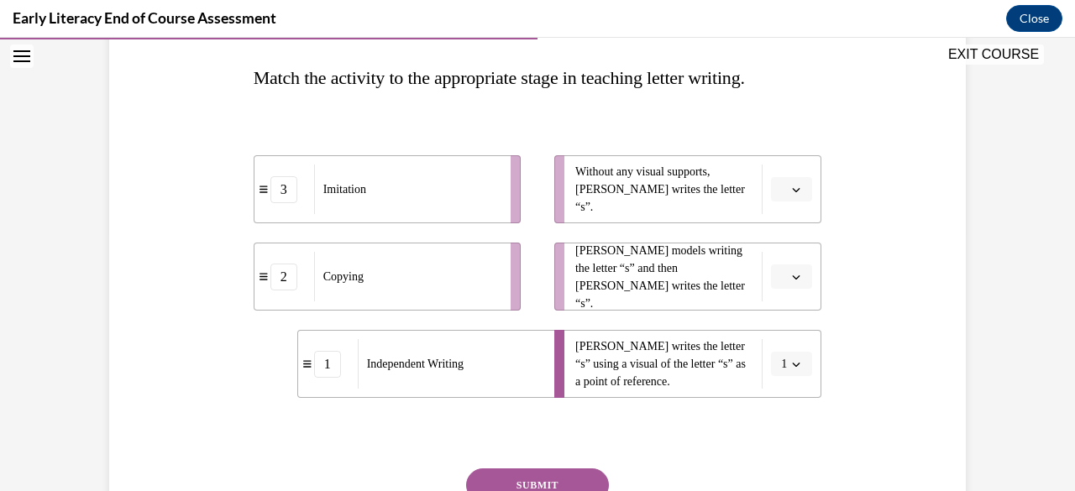
click at [781, 181] on span "Please select an option" at bounding box center [784, 189] width 6 height 17
click at [779, 254] on span "1" at bounding box center [779, 260] width 6 height 13
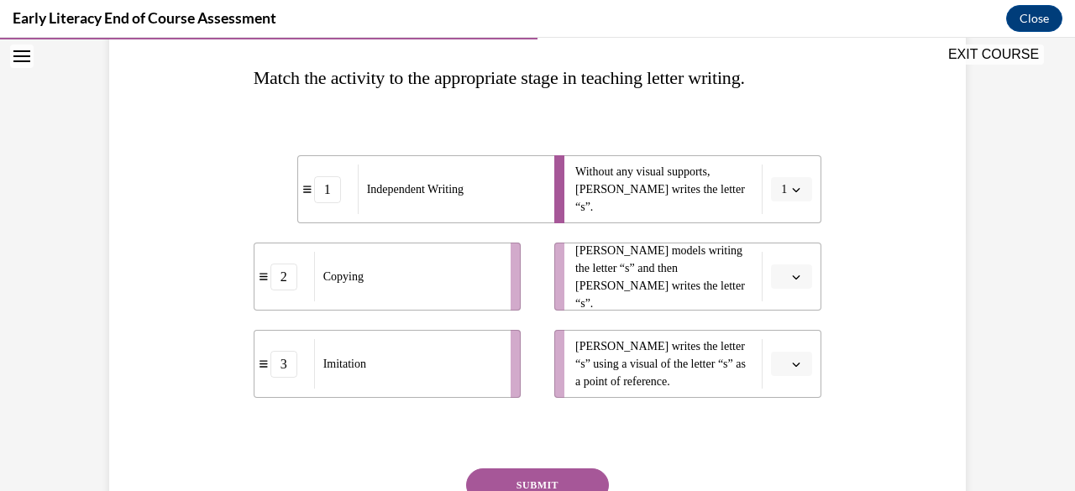
click at [794, 279] on span "button" at bounding box center [796, 277] width 12 height 12
click at [789, 374] on div "2" at bounding box center [782, 381] width 41 height 34
click at [789, 374] on button "button" at bounding box center [791, 364] width 41 height 25
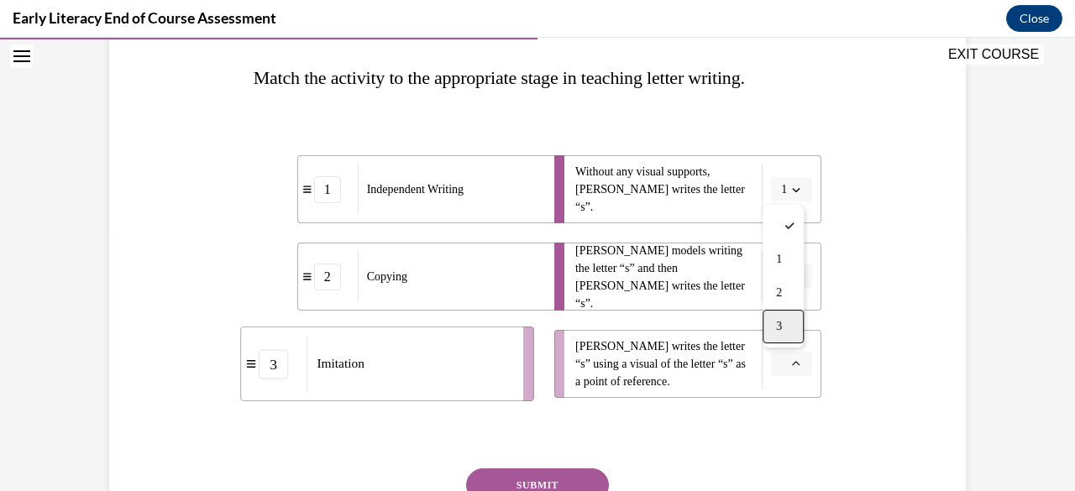
click at [770, 320] on div "3" at bounding box center [782, 327] width 41 height 34
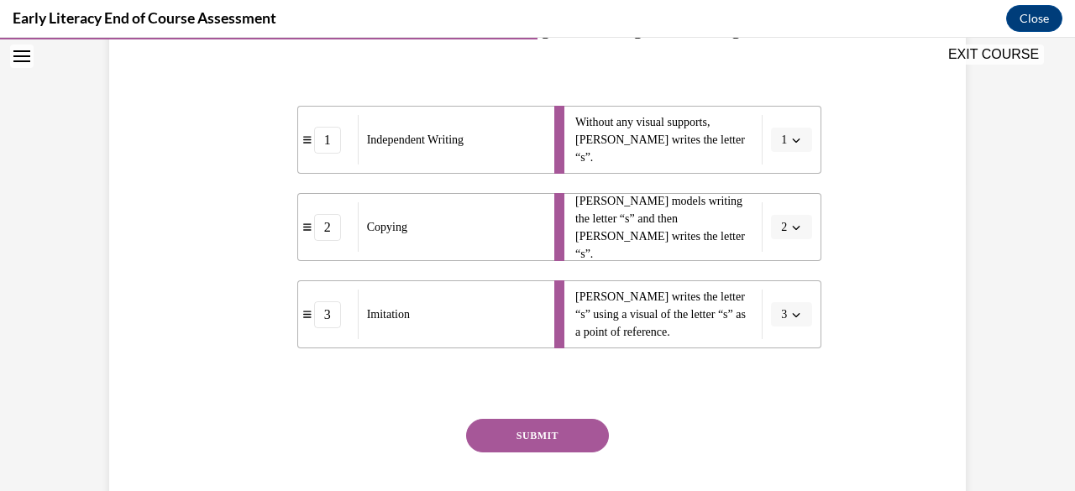
scroll to position [311, 0]
click at [781, 233] on span "2" at bounding box center [784, 226] width 6 height 17
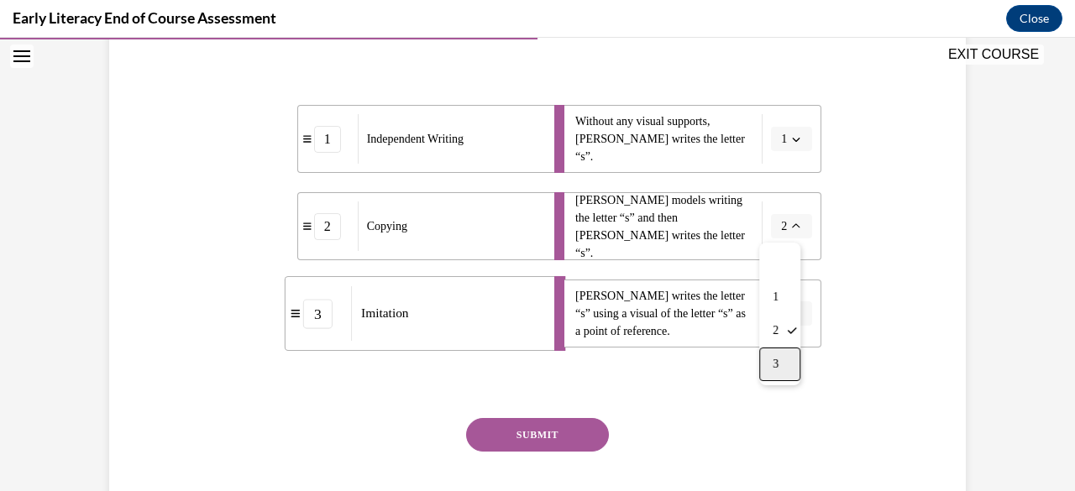
click at [760, 372] on div "3" at bounding box center [779, 365] width 41 height 34
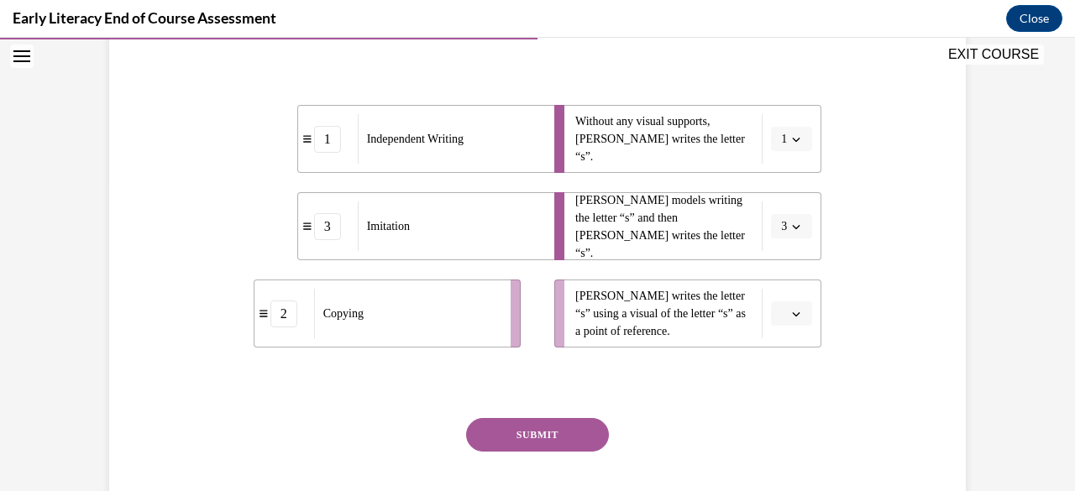
click at [793, 312] on icon "button" at bounding box center [796, 314] width 8 height 8
click at [798, 436] on div "3" at bounding box center [782, 452] width 41 height 34
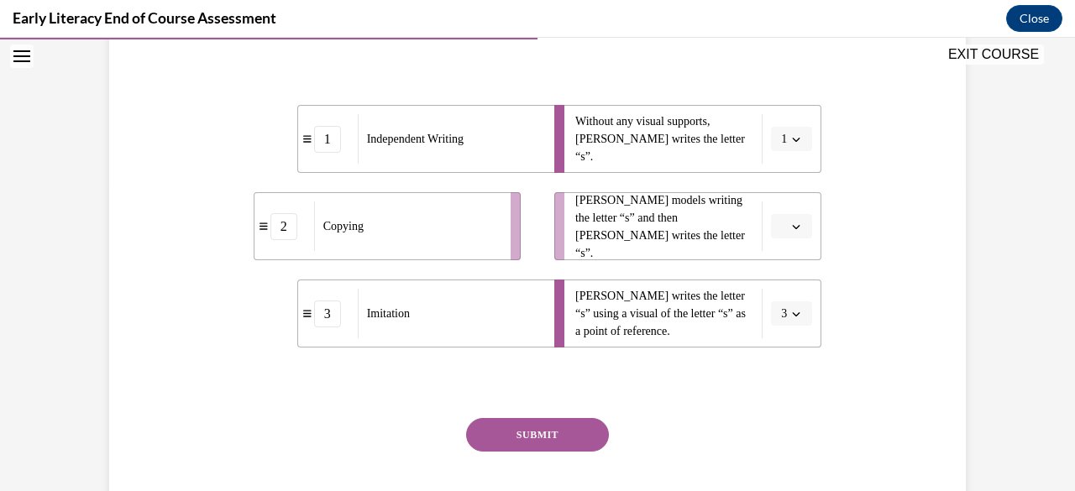
click at [782, 328] on li "[PERSON_NAME] writes the letter “s” using a visual of the letter “s” as a point…" at bounding box center [687, 314] width 267 height 68
click at [781, 314] on span "3" at bounding box center [784, 314] width 6 height 17
click at [786, 414] on div "2" at bounding box center [779, 418] width 41 height 34
click at [781, 221] on span "Please select an option" at bounding box center [784, 226] width 6 height 17
click at [785, 369] on div "3" at bounding box center [782, 365] width 41 height 34
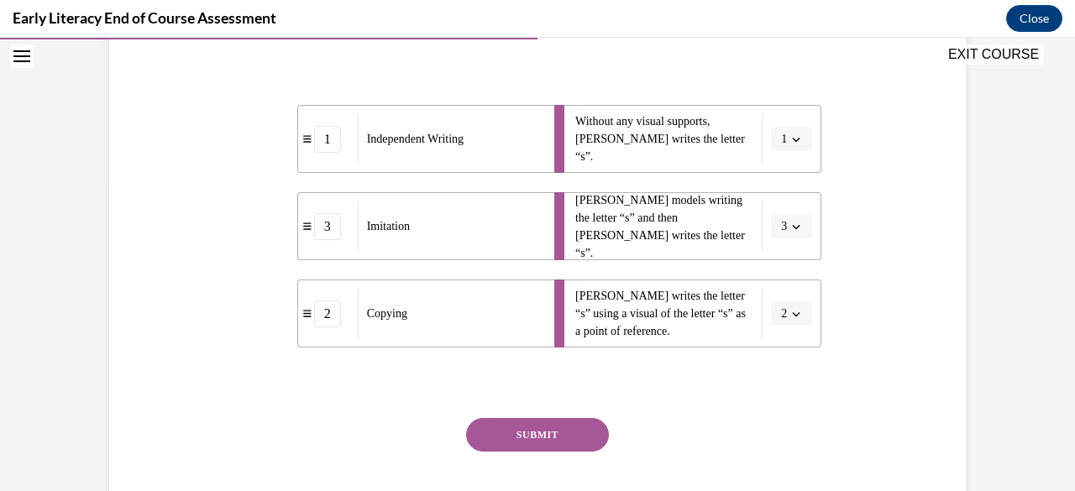
click at [573, 427] on button "SUBMIT" at bounding box center [537, 435] width 143 height 34
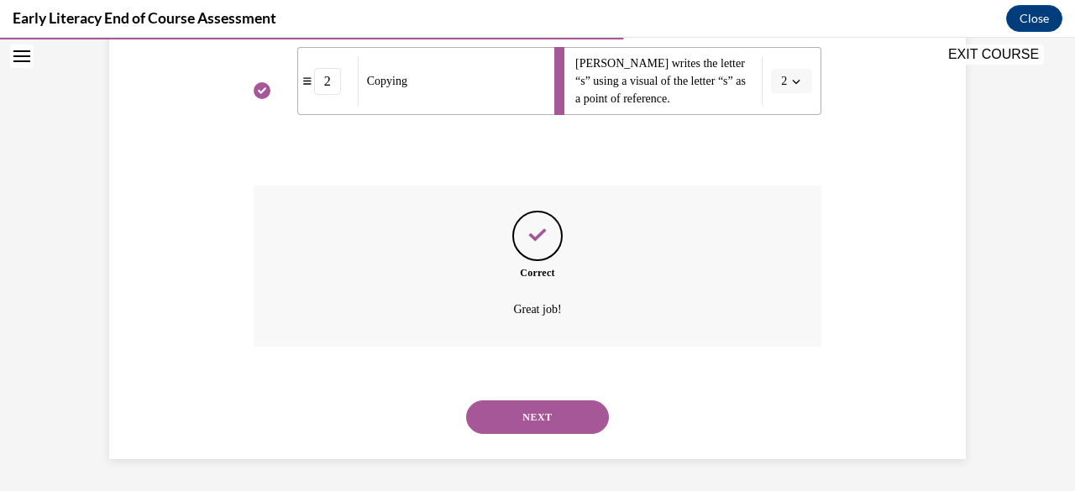
scroll to position [544, 0]
drag, startPoint x: 573, startPoint y: 427, endPoint x: 507, endPoint y: 416, distance: 66.5
click at [507, 416] on button "NEXT" at bounding box center [537, 417] width 143 height 34
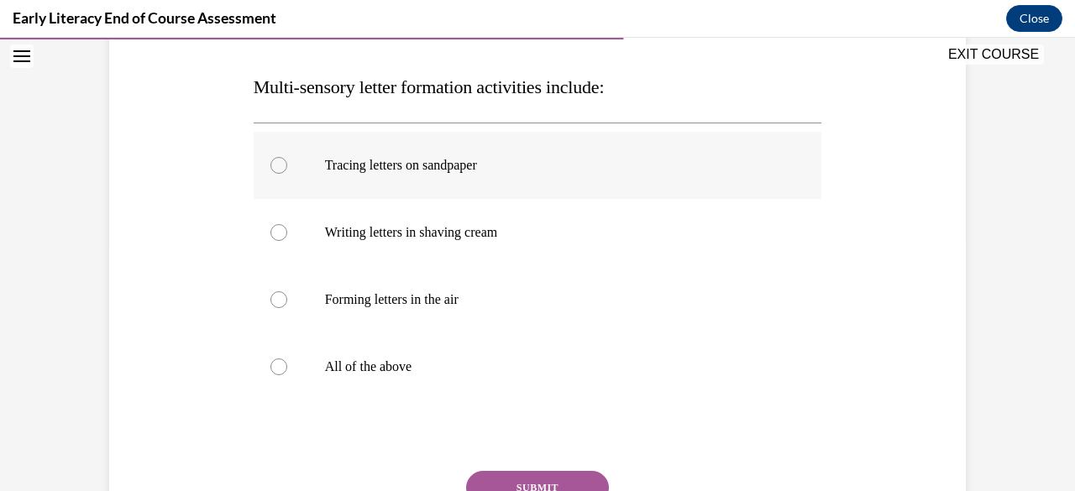
scroll to position [253, 0]
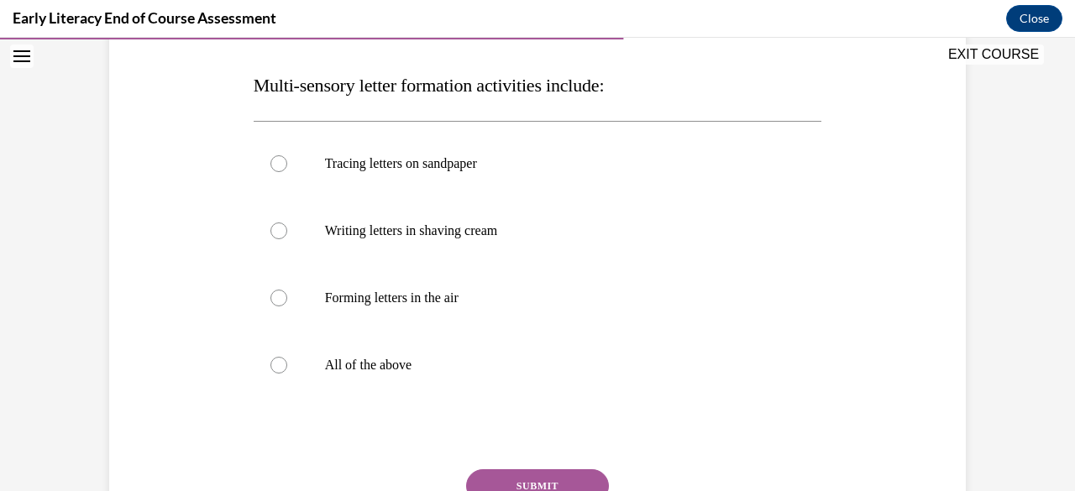
click at [470, 78] on span "Multi-sensory letter formation activities include:" at bounding box center [429, 85] width 351 height 21
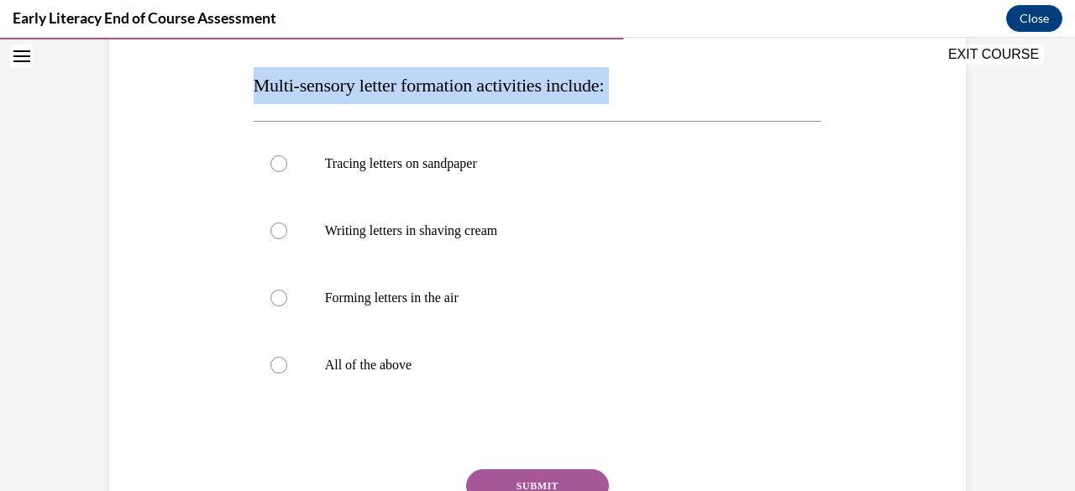
click at [470, 78] on span "Multi-sensory letter formation activities include:" at bounding box center [429, 85] width 351 height 21
copy div "Multi-sensory letter formation activities include:"
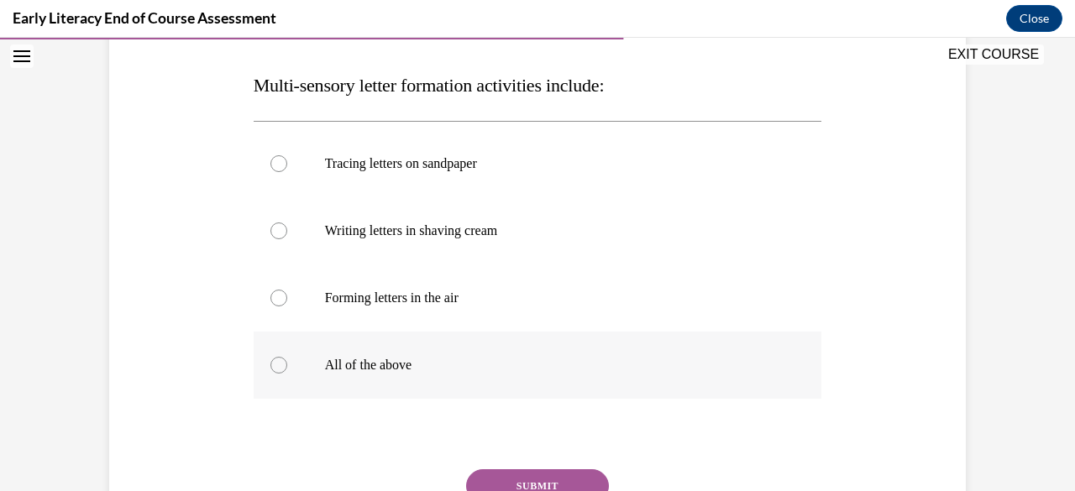
click at [302, 348] on div at bounding box center [538, 365] width 568 height 67
click at [492, 481] on button "SUBMIT" at bounding box center [537, 486] width 143 height 34
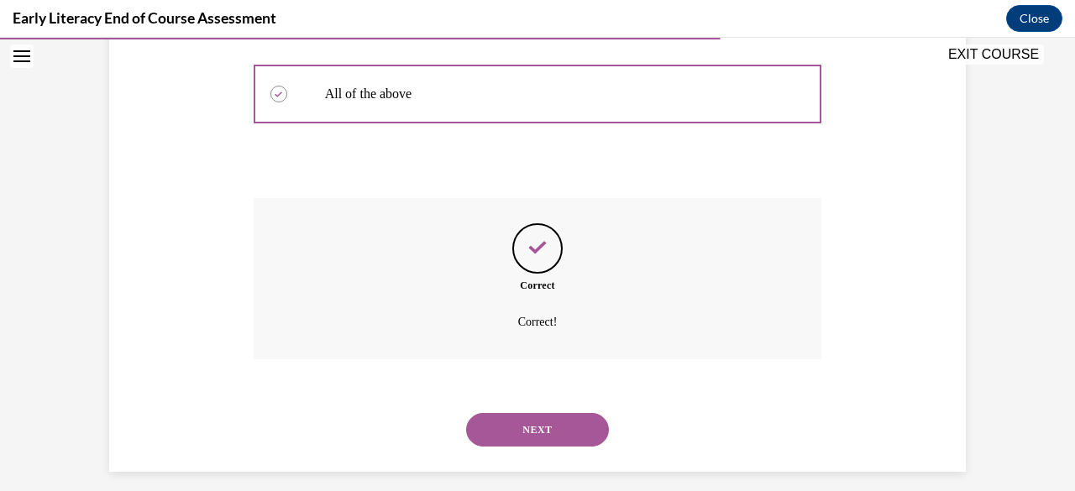
scroll to position [537, 0]
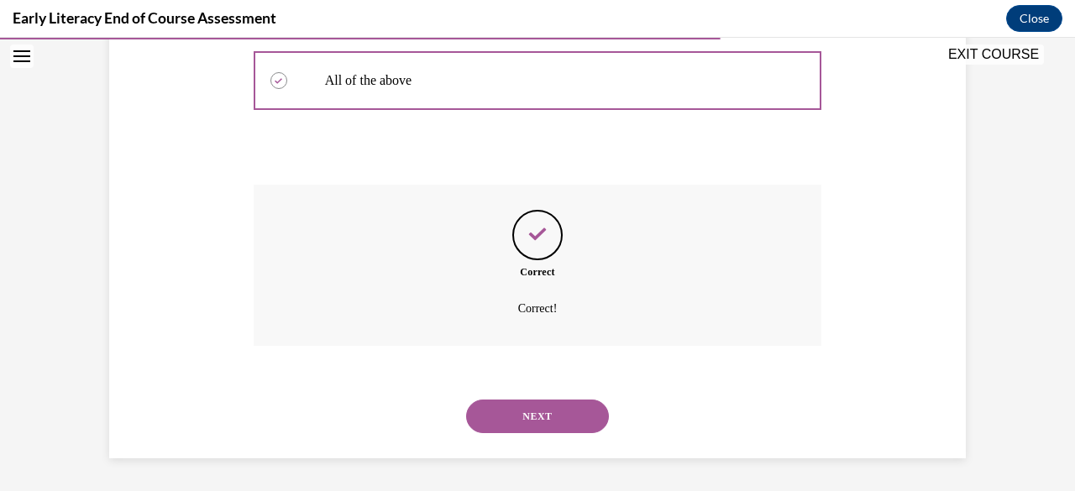
click at [539, 416] on button "NEXT" at bounding box center [537, 417] width 143 height 34
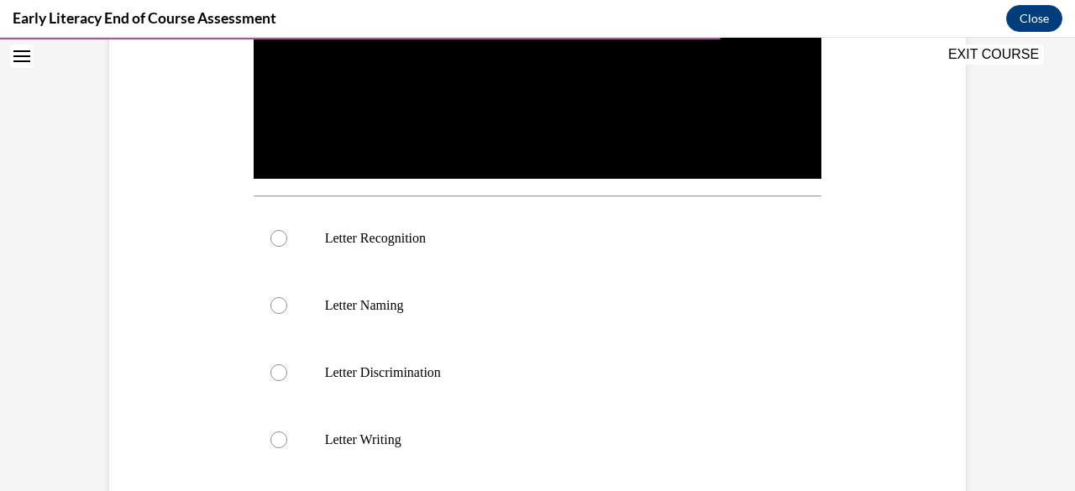
scroll to position [733, 0]
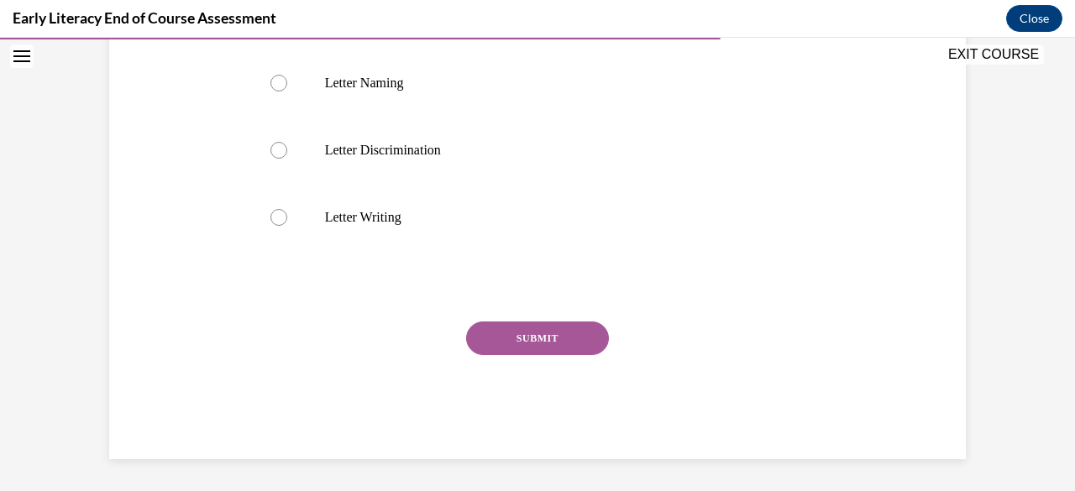
click at [990, 49] on button "EXIT COURSE" at bounding box center [993, 55] width 101 height 20
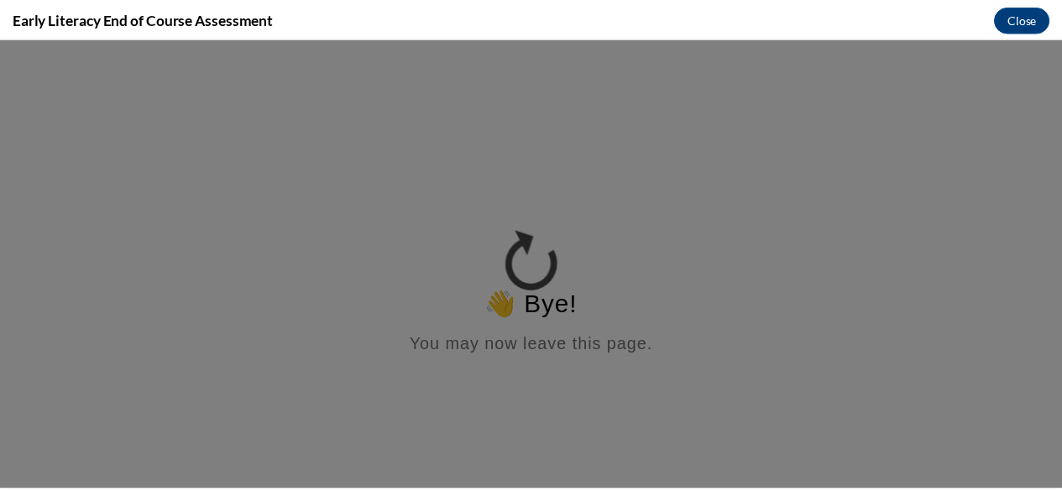
scroll to position [0, 0]
